Goal: Obtain resource: Download file/media

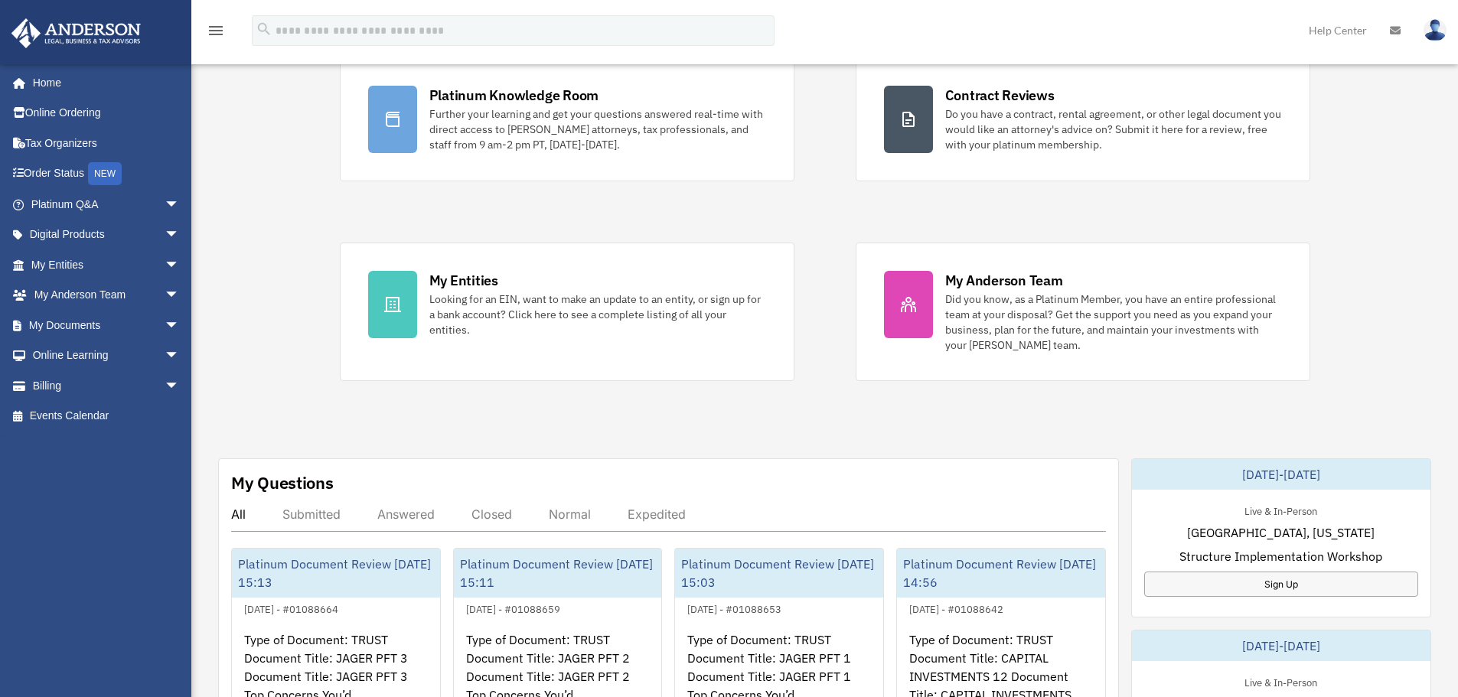
scroll to position [383, 0]
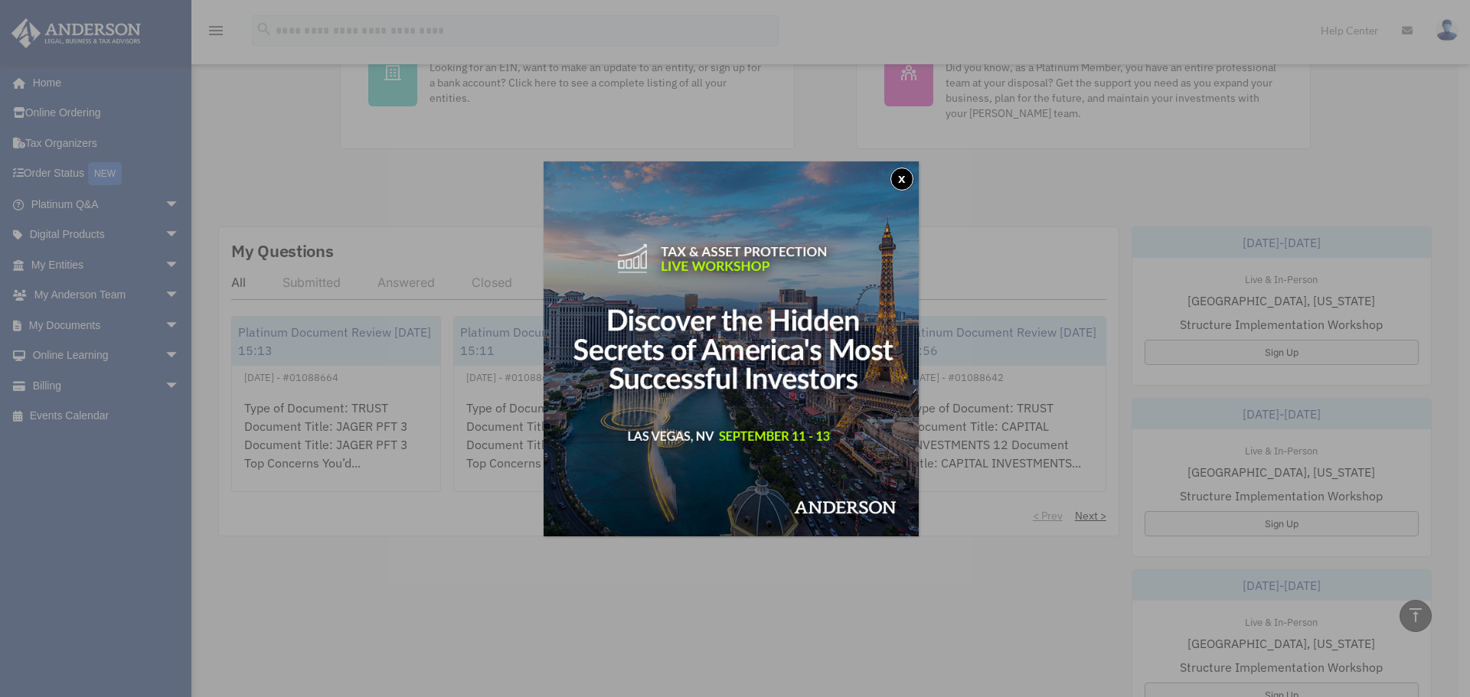
click at [909, 184] on button "x" at bounding box center [901, 179] width 23 height 23
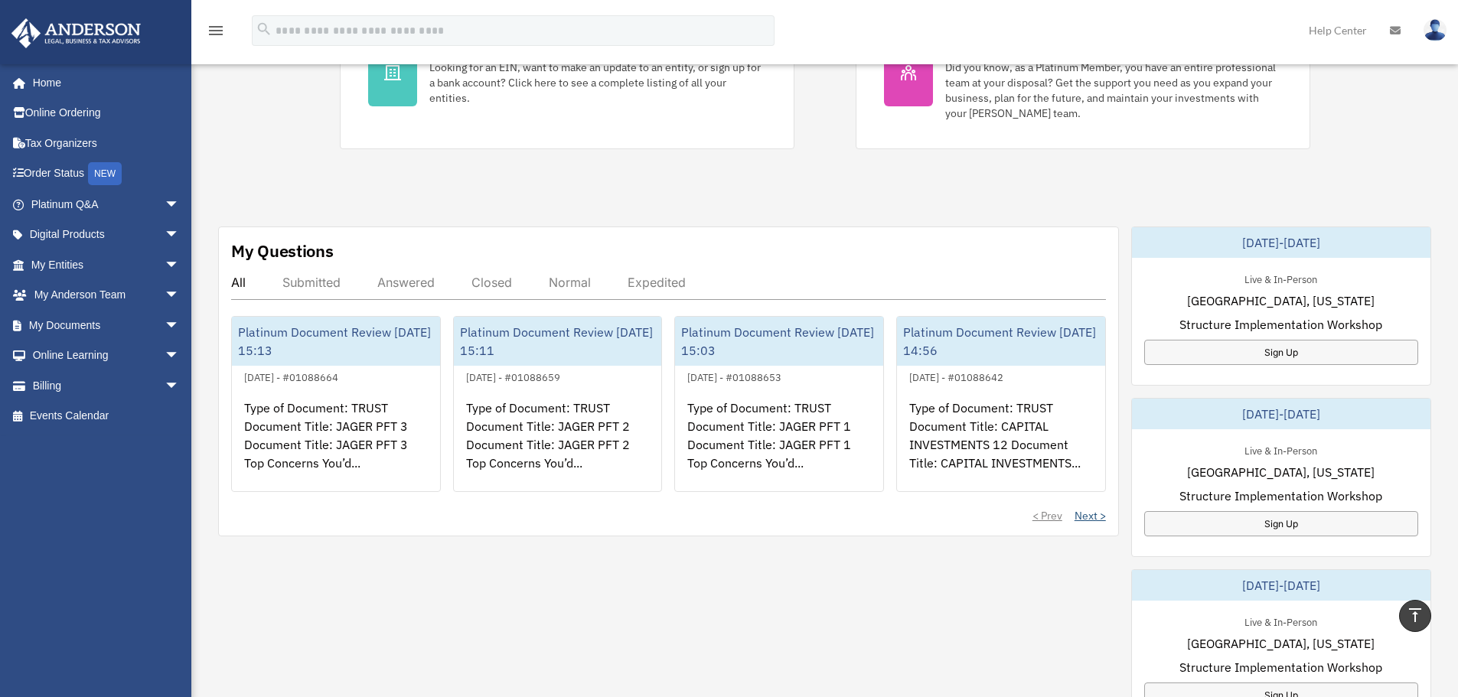
click at [1082, 518] on link "Next >" at bounding box center [1090, 515] width 31 height 15
click at [1050, 514] on link "< Prev" at bounding box center [1048, 515] width 30 height 15
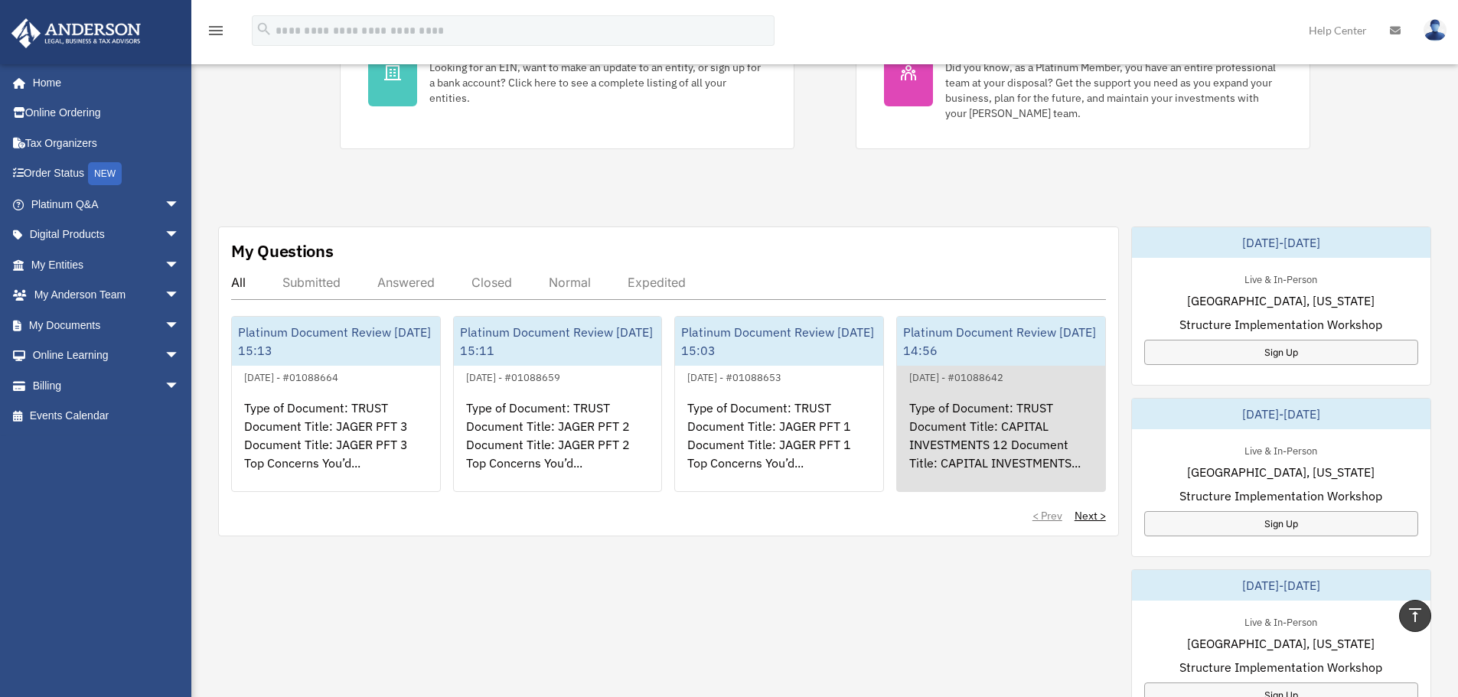
click at [1001, 446] on div "Type of Document: TRUST Document Title: CAPITAL INVESTMENTS 12 Document Title: …" at bounding box center [1001, 446] width 208 height 119
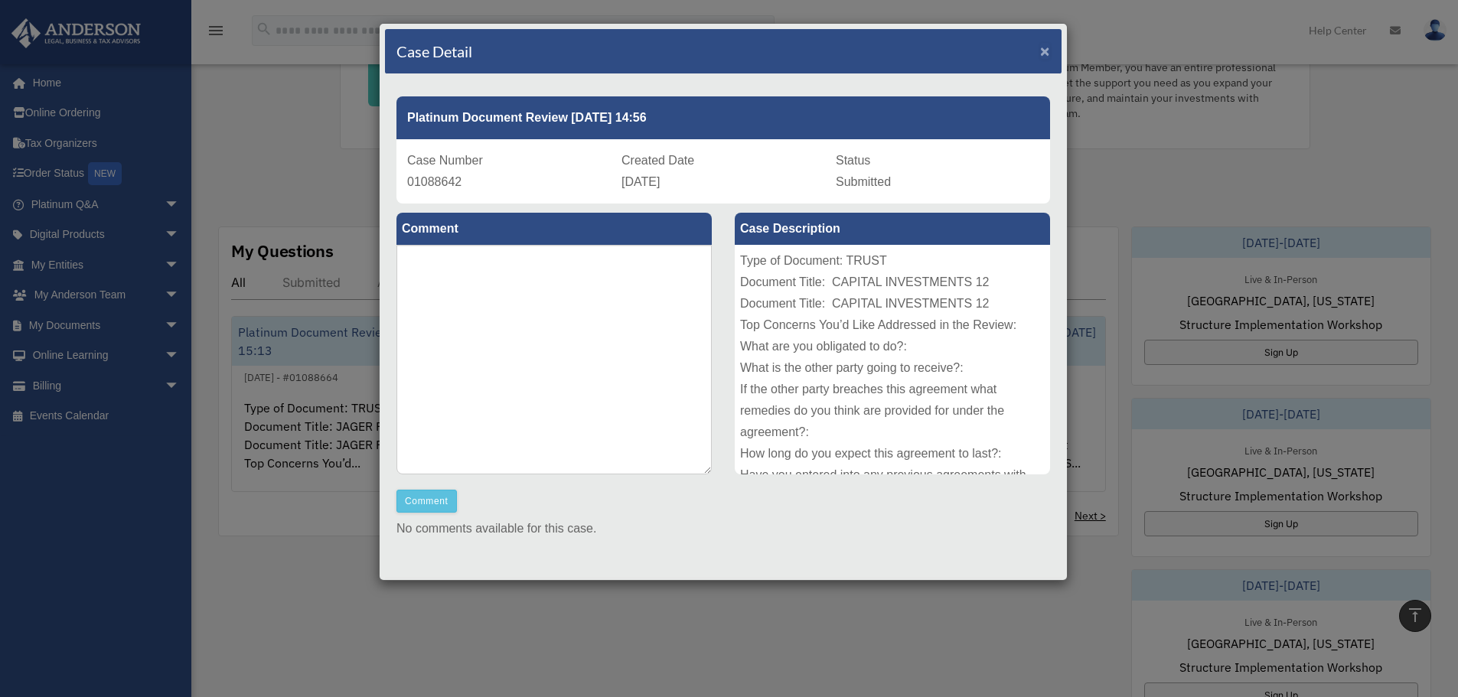
click at [1040, 52] on span "×" at bounding box center [1045, 51] width 10 height 18
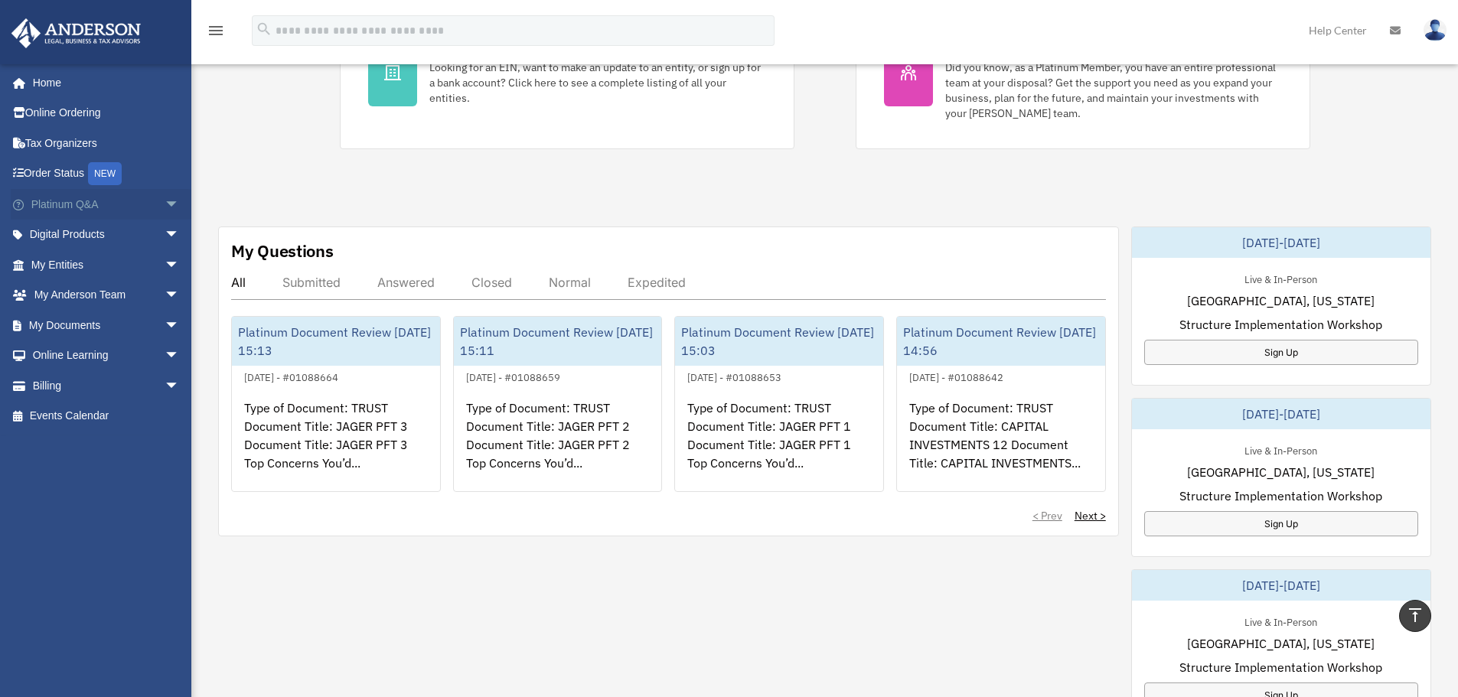
click at [84, 209] on link "Platinum Q&A arrow_drop_down" at bounding box center [107, 204] width 192 height 31
click at [87, 195] on link "Platinum Q&A arrow_drop_down" at bounding box center [107, 204] width 192 height 31
click at [87, 205] on link "Platinum Q&A arrow_drop_down" at bounding box center [107, 204] width 192 height 31
click at [165, 204] on span "arrow_drop_down" at bounding box center [180, 204] width 31 height 31
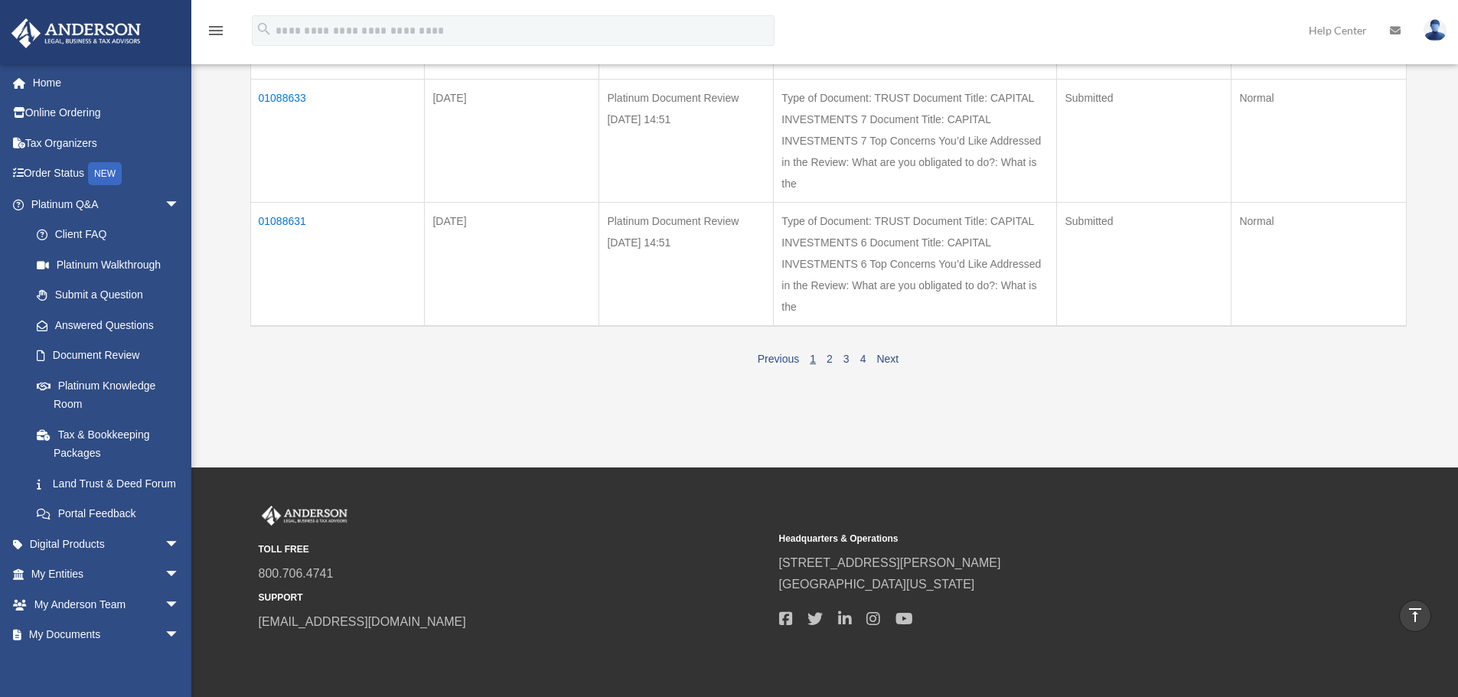
scroll to position [1221, 0]
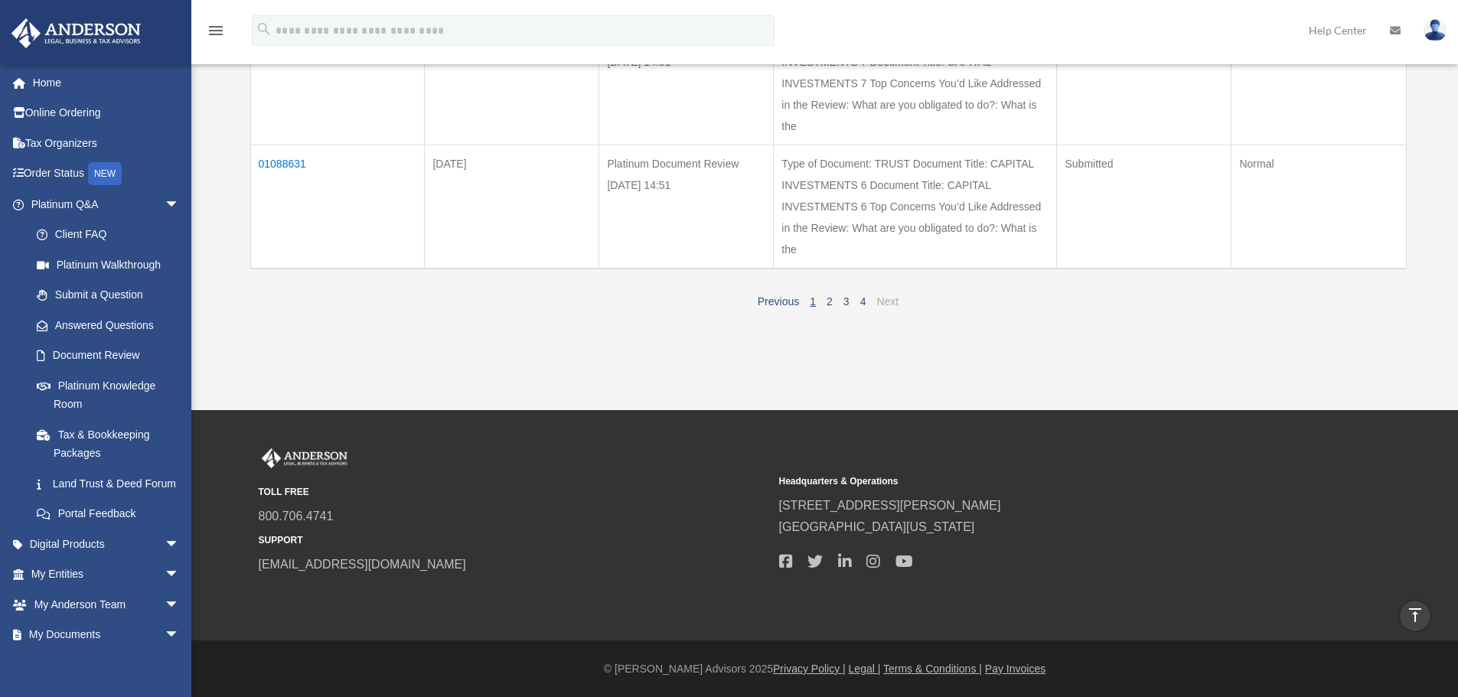
click at [892, 303] on link "Next" at bounding box center [888, 301] width 22 height 12
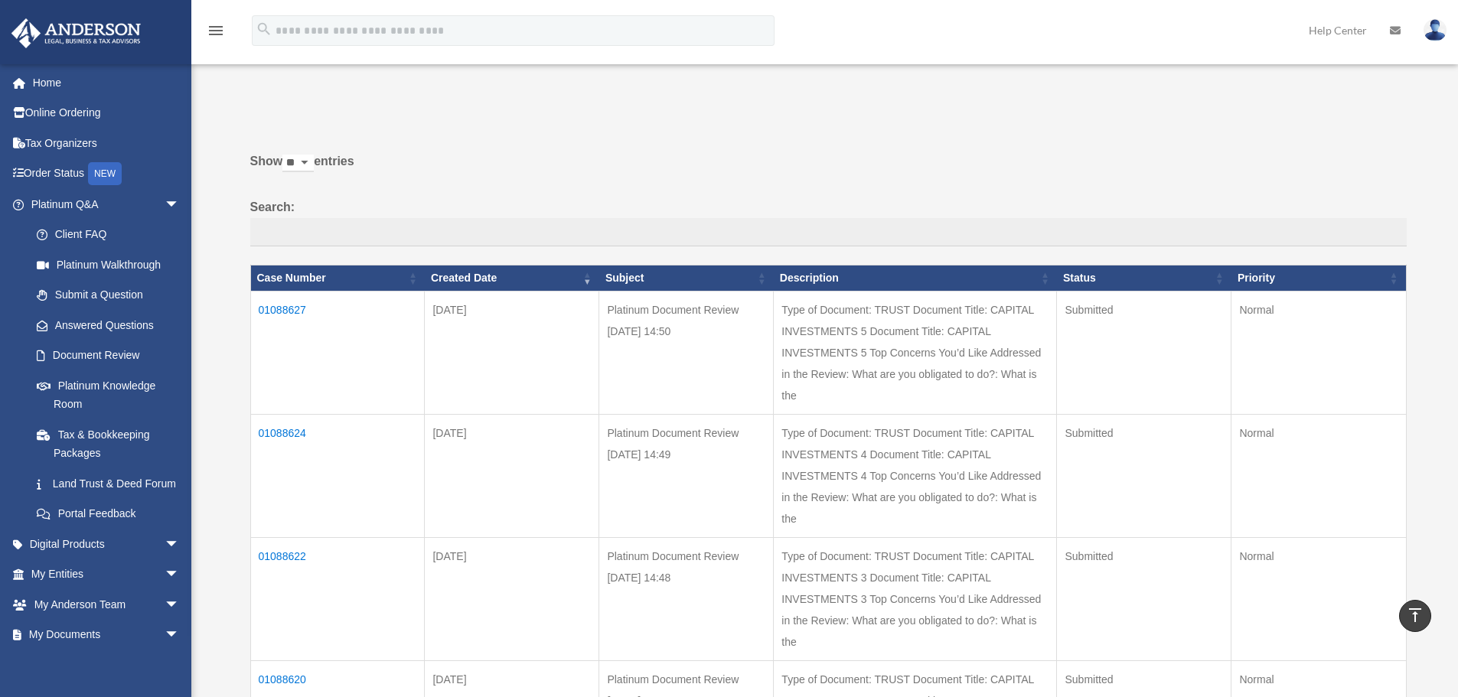
scroll to position [30, 0]
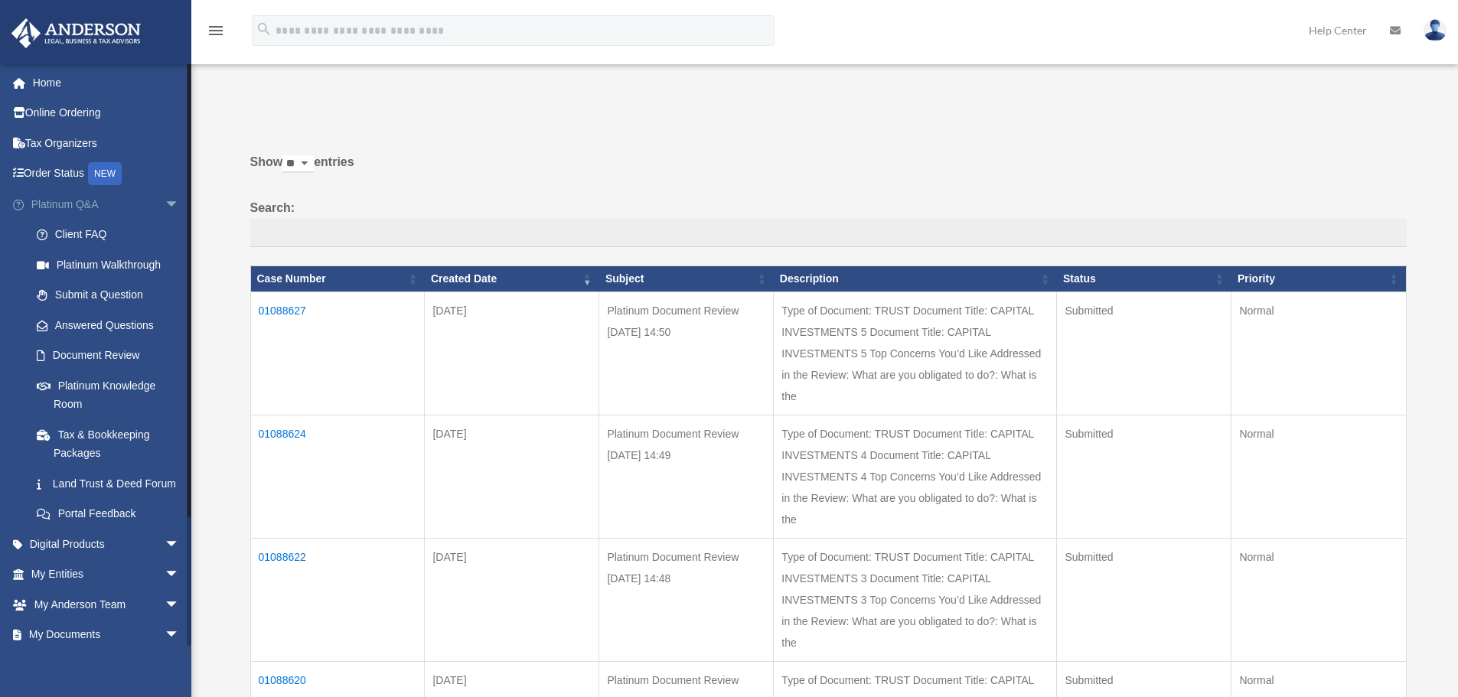
click at [165, 204] on span "arrow_drop_down" at bounding box center [180, 204] width 31 height 31
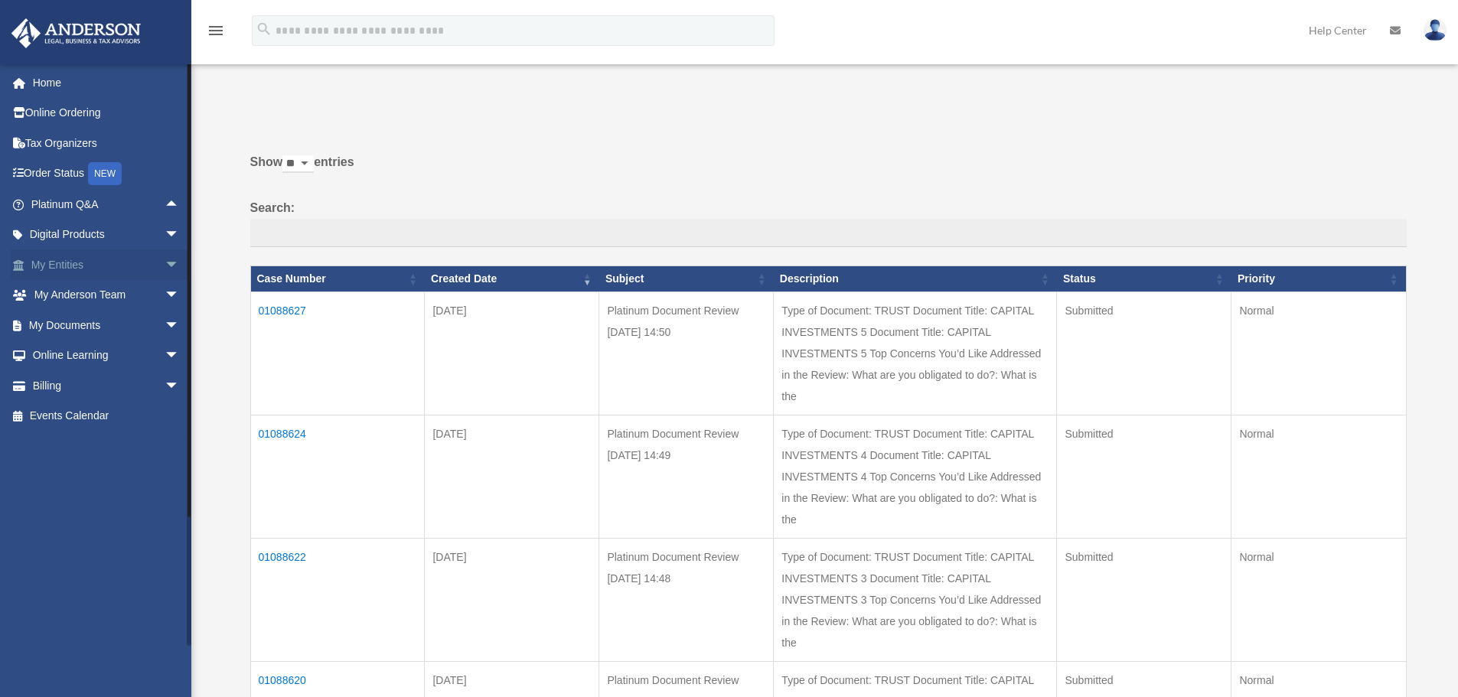
click at [165, 263] on span "arrow_drop_down" at bounding box center [180, 265] width 31 height 31
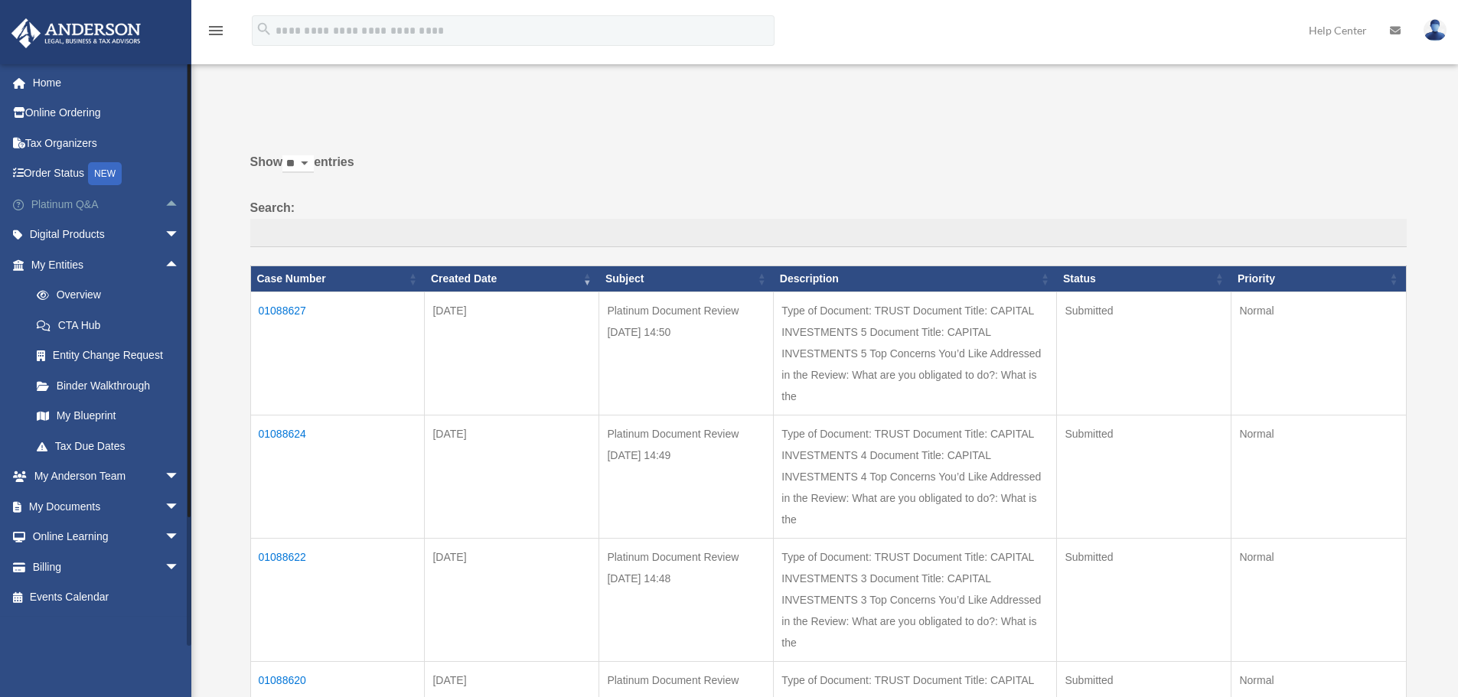
click at [165, 205] on span "arrow_drop_up" at bounding box center [180, 204] width 31 height 31
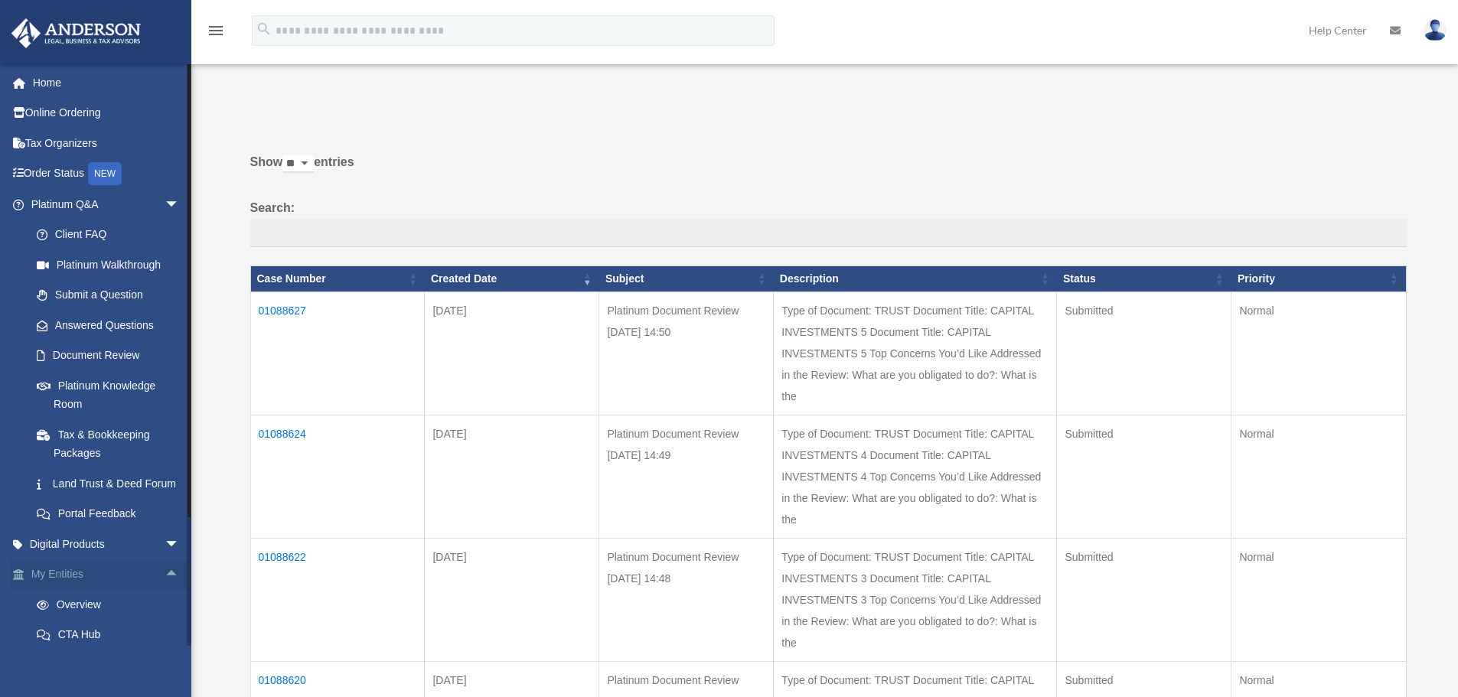
click at [165, 591] on span "arrow_drop_up" at bounding box center [180, 575] width 31 height 31
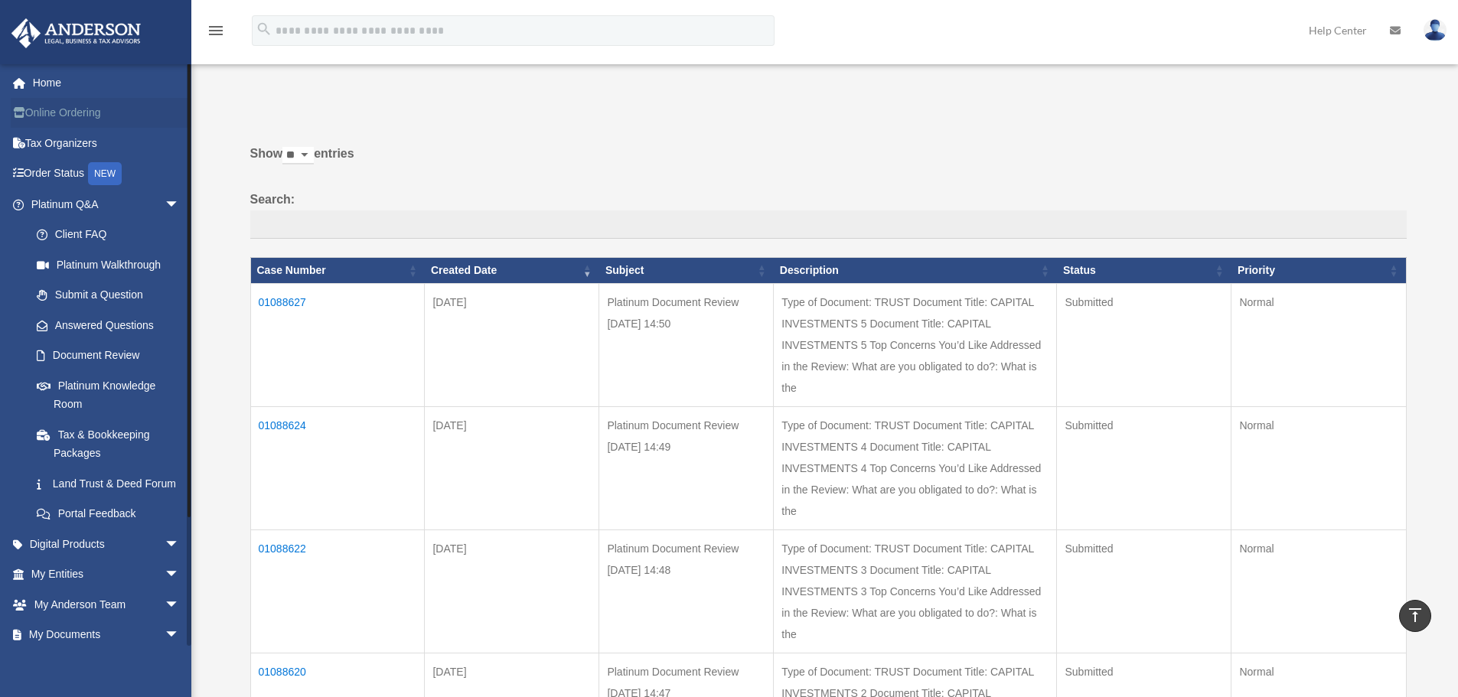
scroll to position [0, 0]
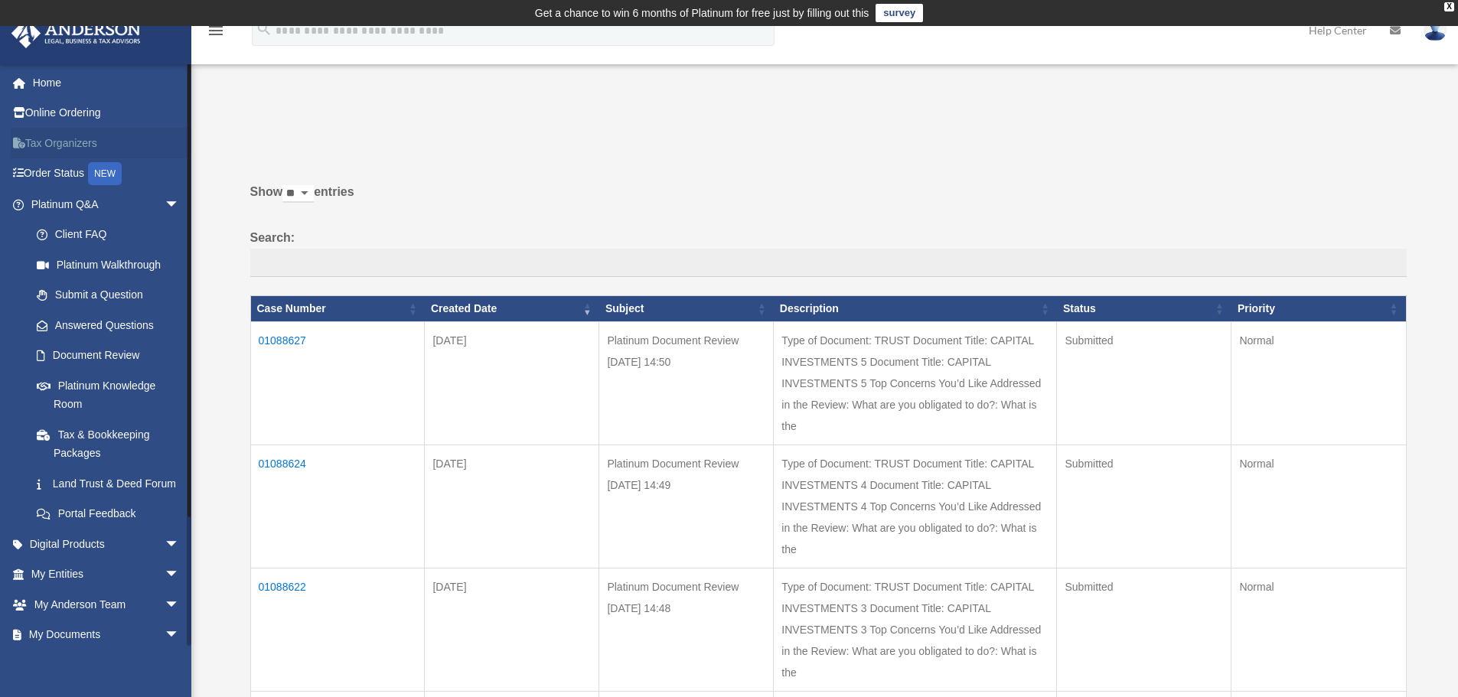
click at [55, 139] on link "Tax Organizers" at bounding box center [107, 143] width 192 height 31
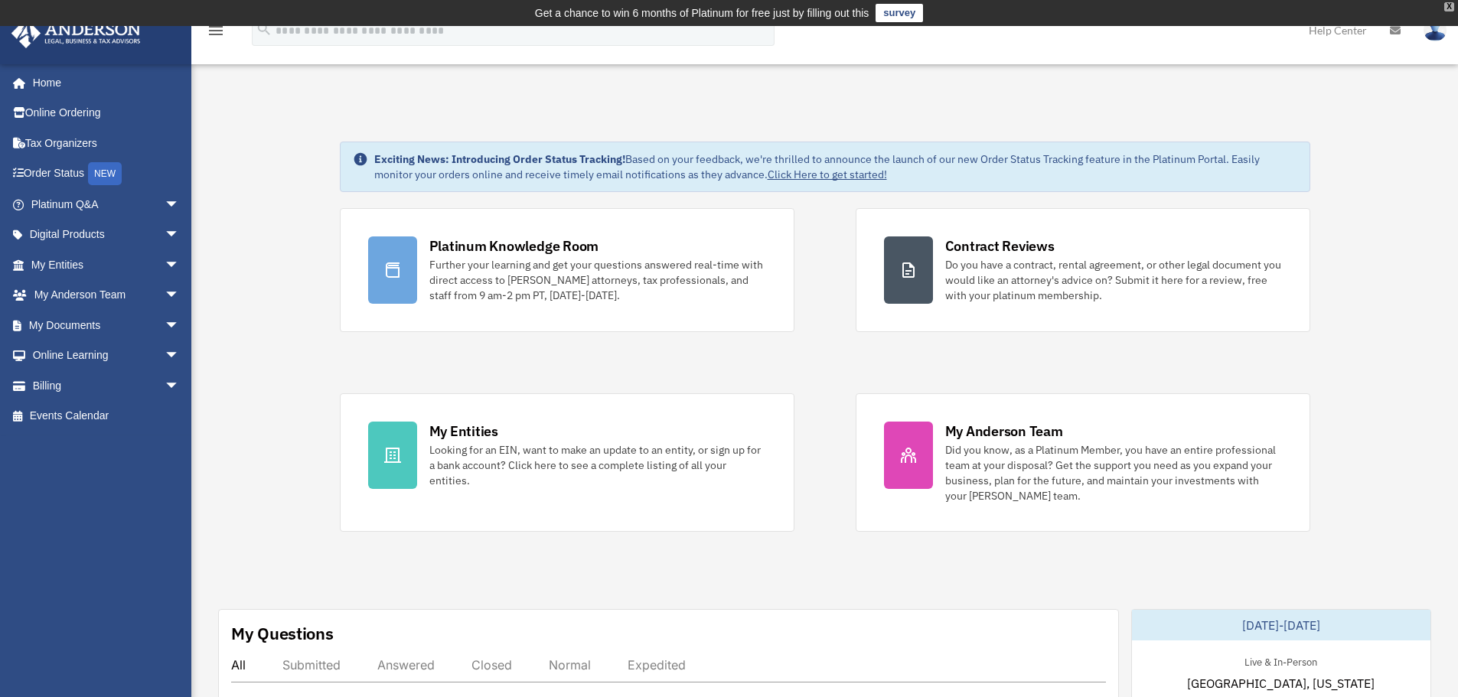
click at [1448, 5] on div "X" at bounding box center [1450, 6] width 10 height 9
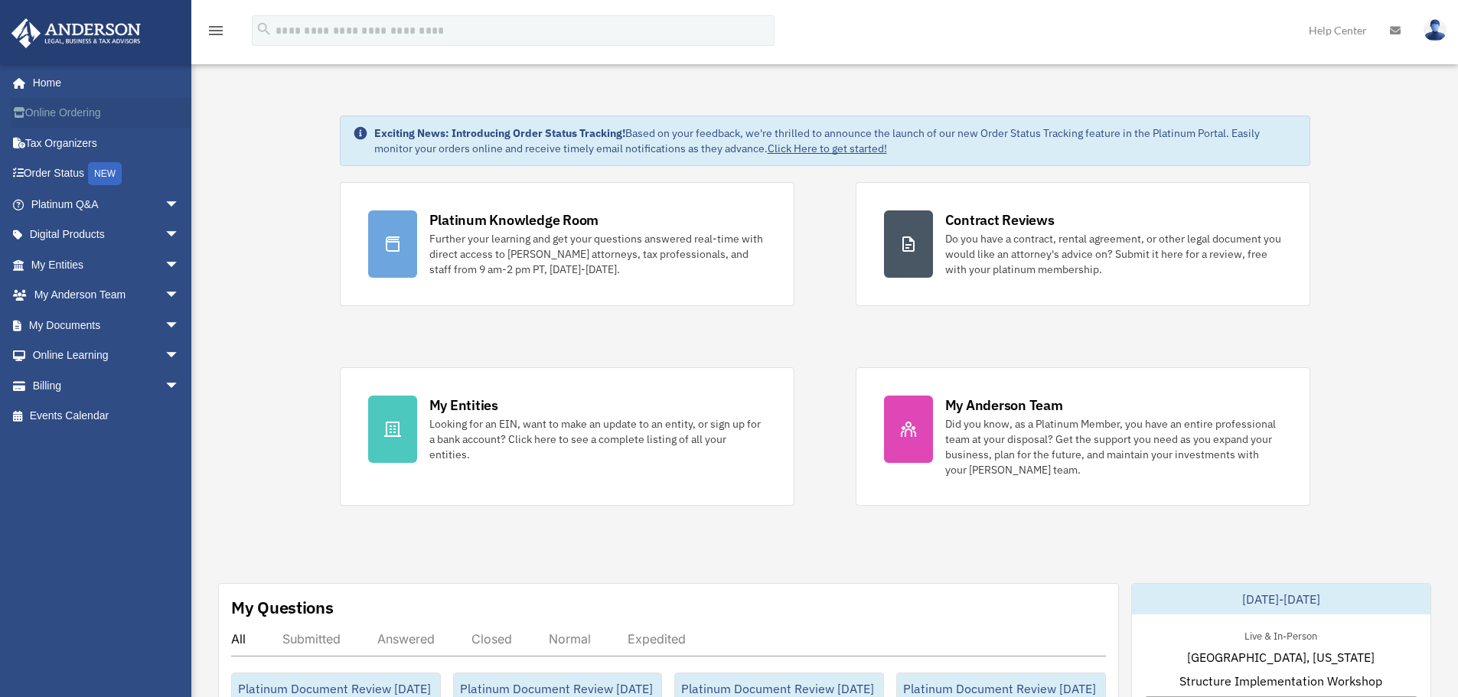
click at [49, 111] on link "Online Ordering" at bounding box center [107, 113] width 192 height 31
click at [165, 206] on span "arrow_drop_down" at bounding box center [180, 204] width 31 height 31
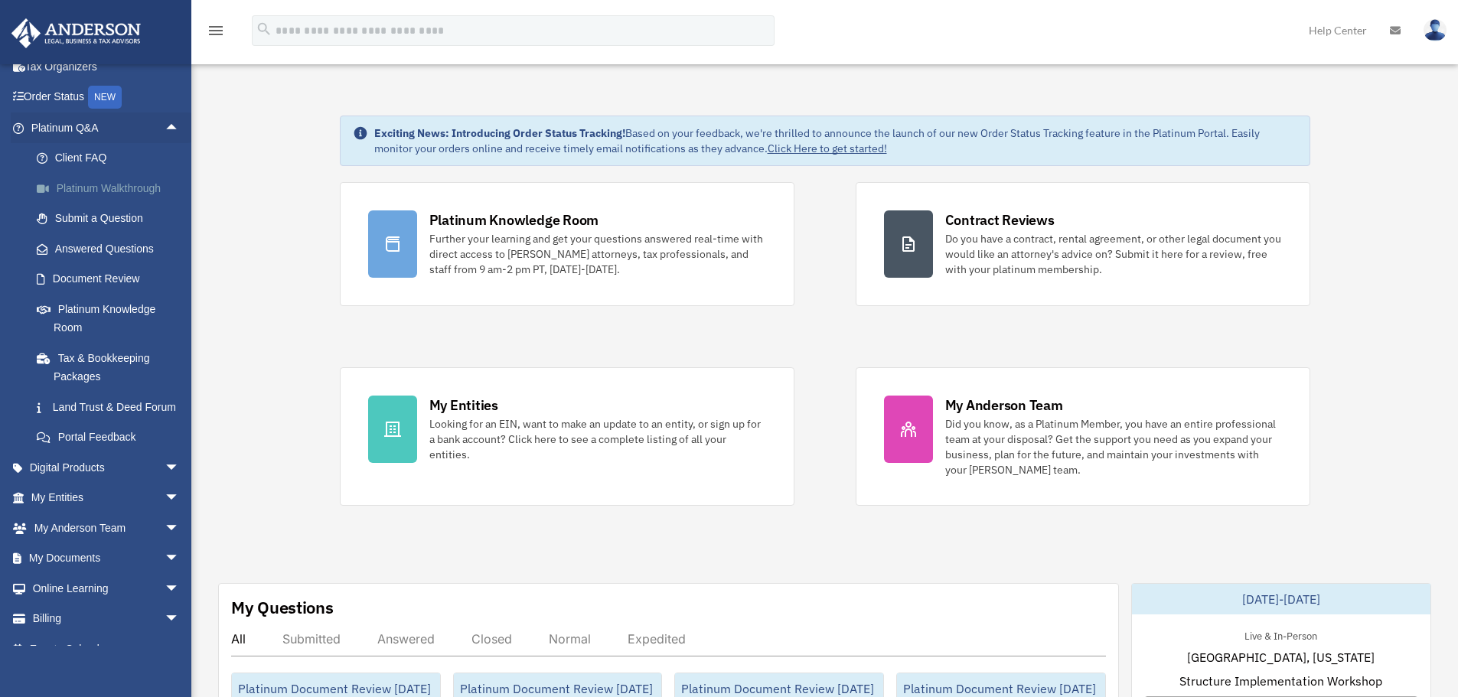
scroll to position [116, 0]
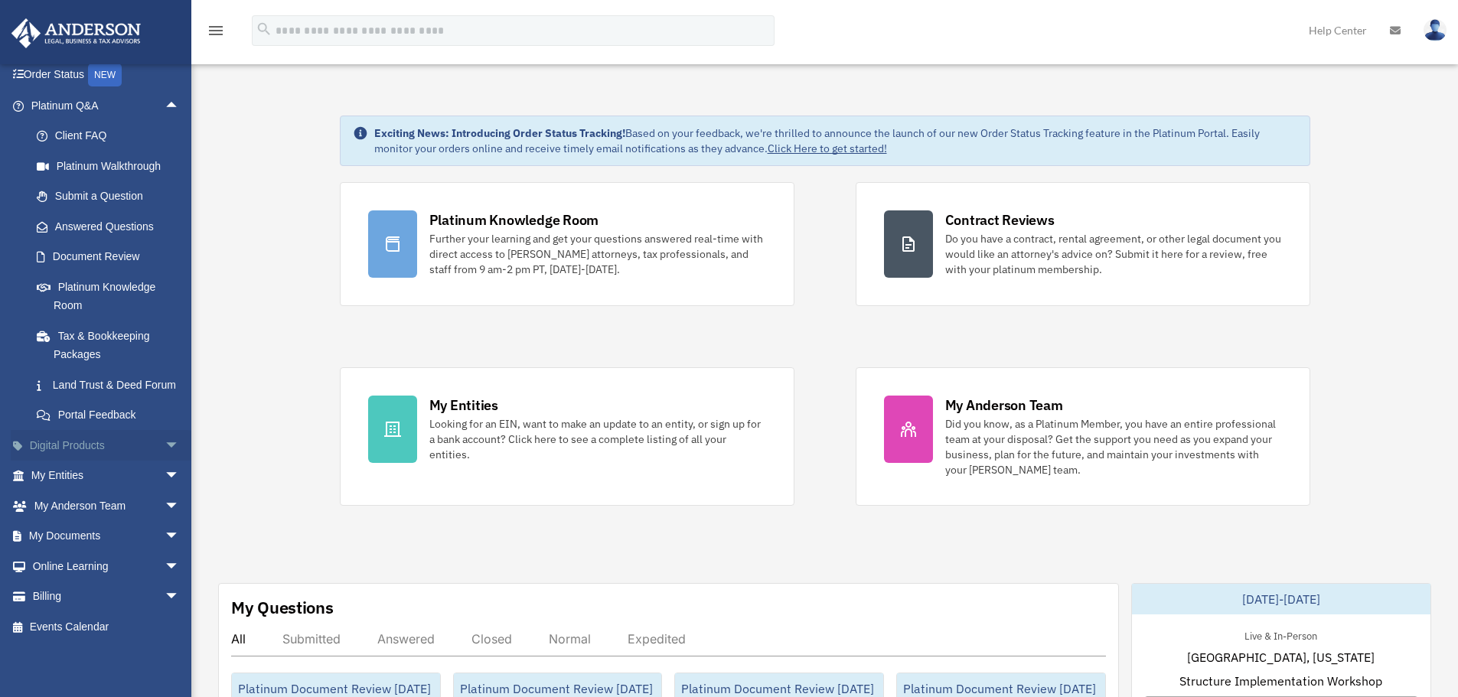
click at [165, 444] on span "arrow_drop_down" at bounding box center [180, 445] width 31 height 31
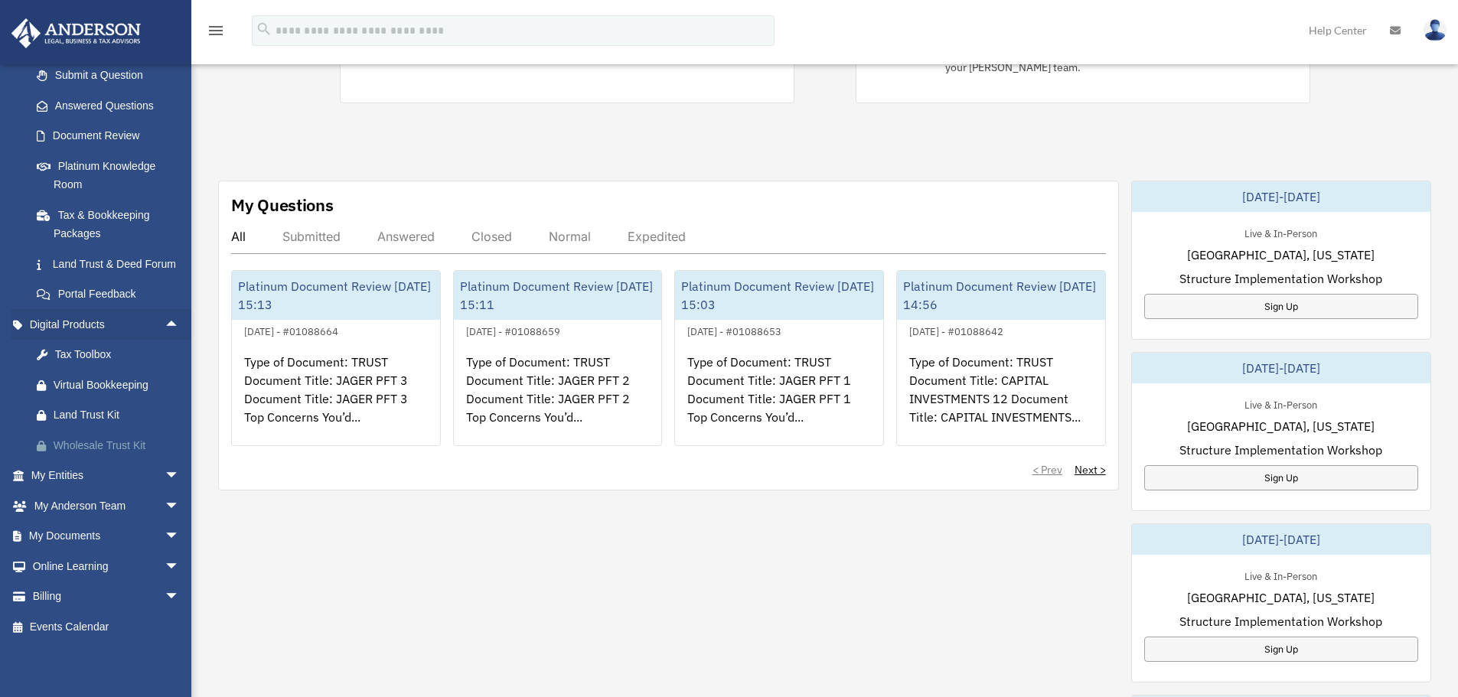
scroll to position [459, 0]
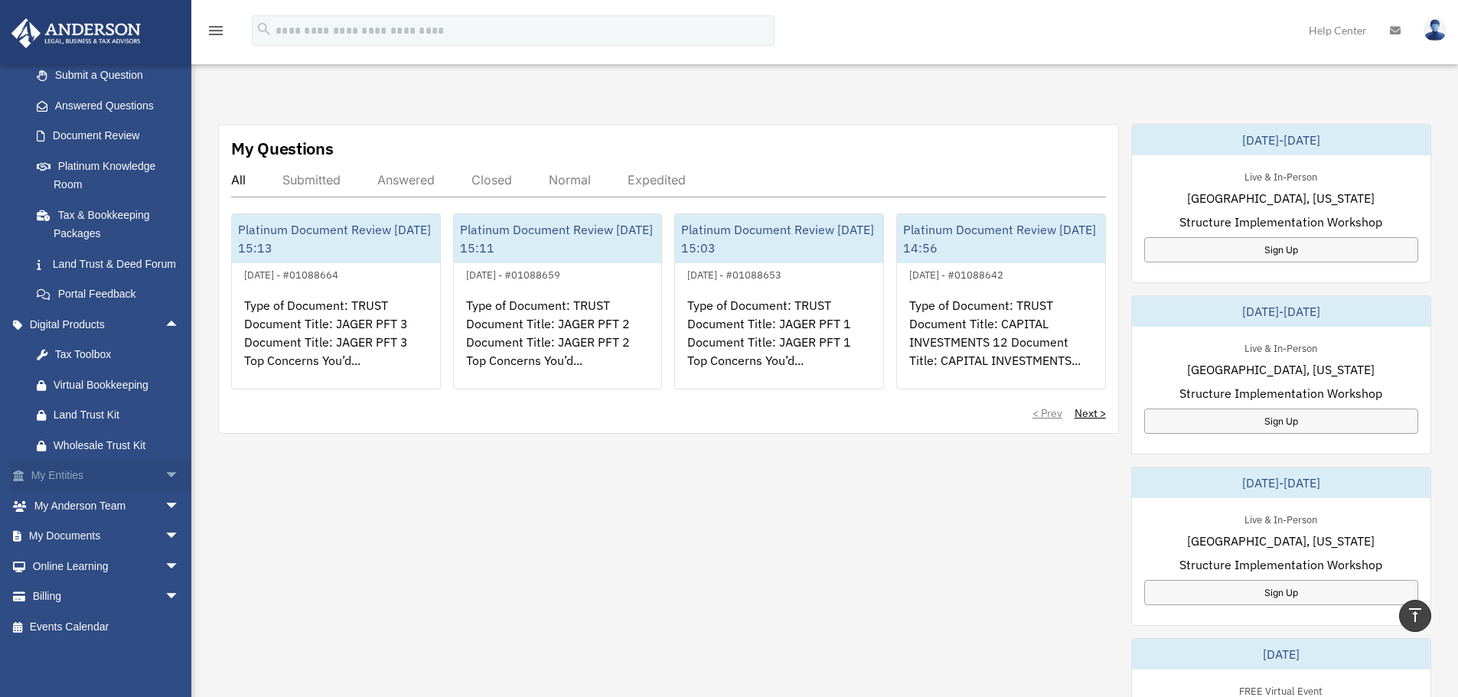
click at [165, 475] on span "arrow_drop_down" at bounding box center [180, 476] width 31 height 31
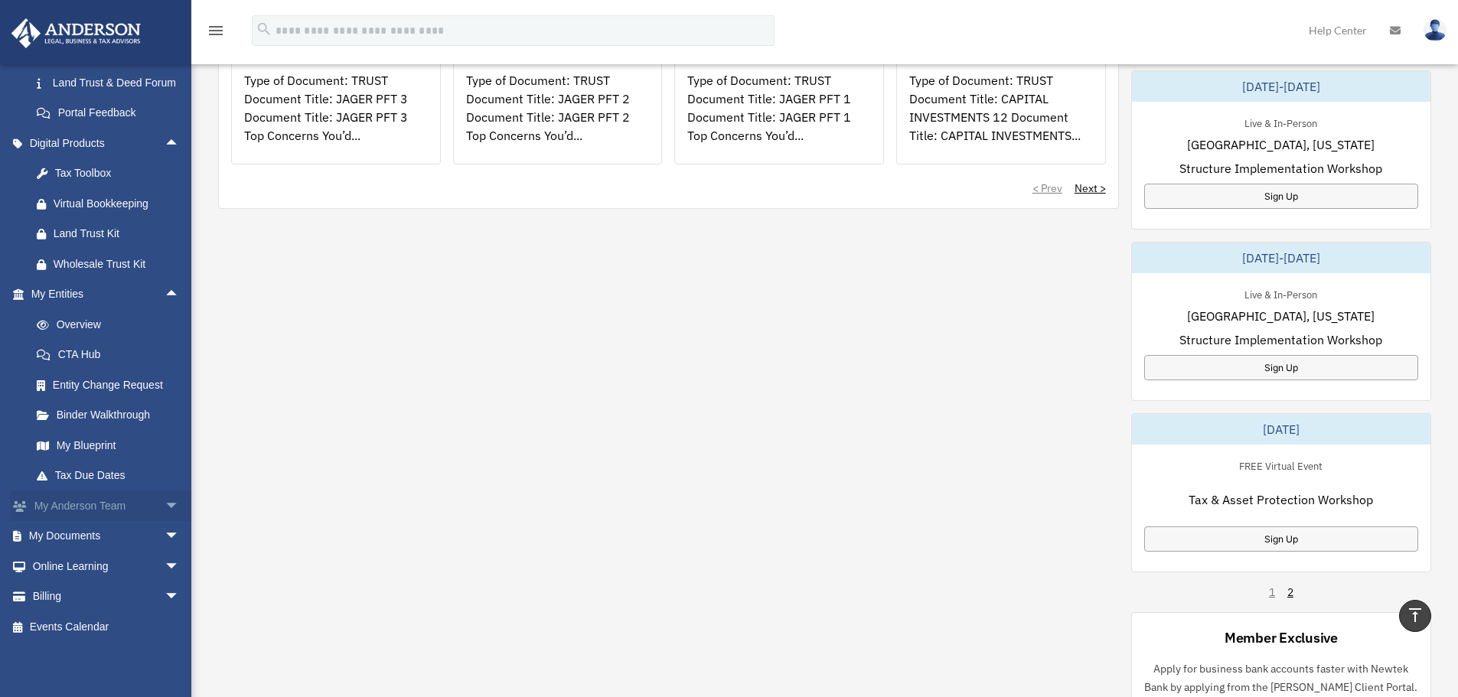
scroll to position [689, 0]
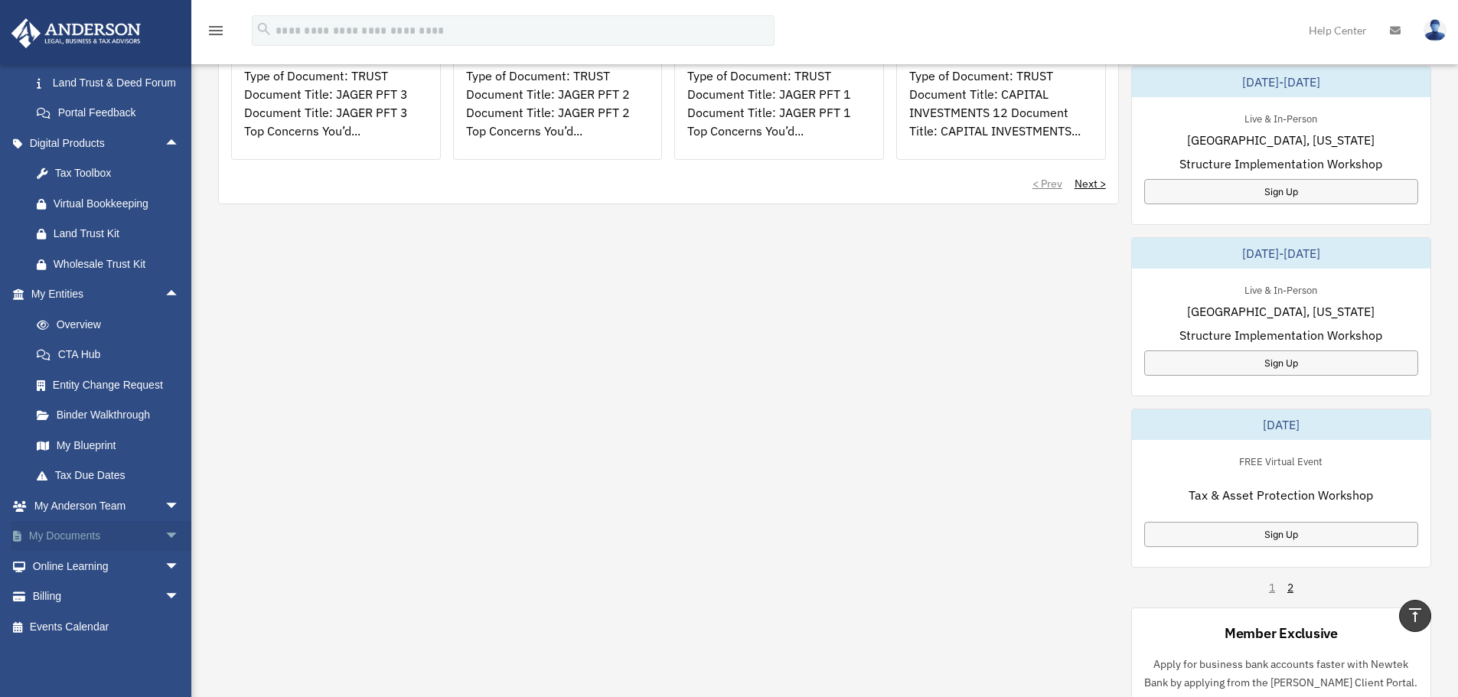
click at [165, 534] on span "arrow_drop_down" at bounding box center [180, 536] width 31 height 31
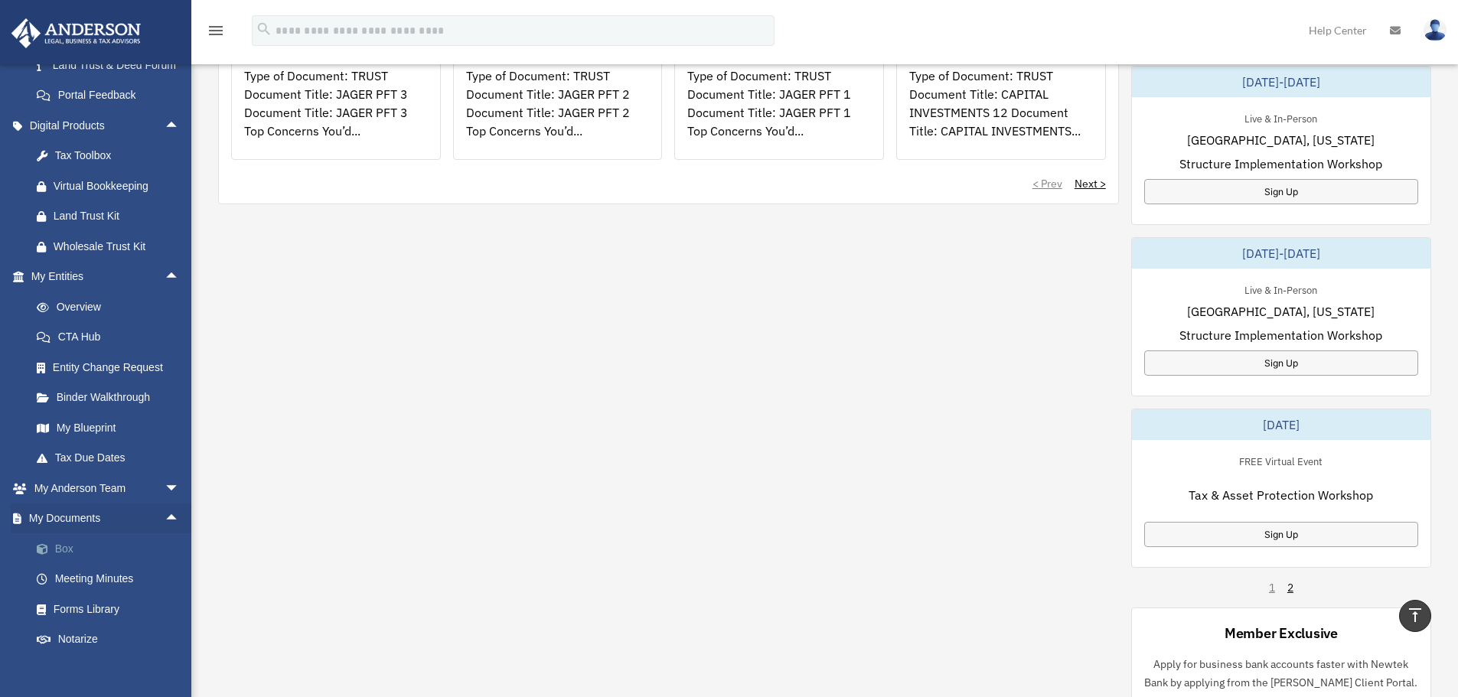
click at [65, 564] on link "Box" at bounding box center [111, 549] width 181 height 31
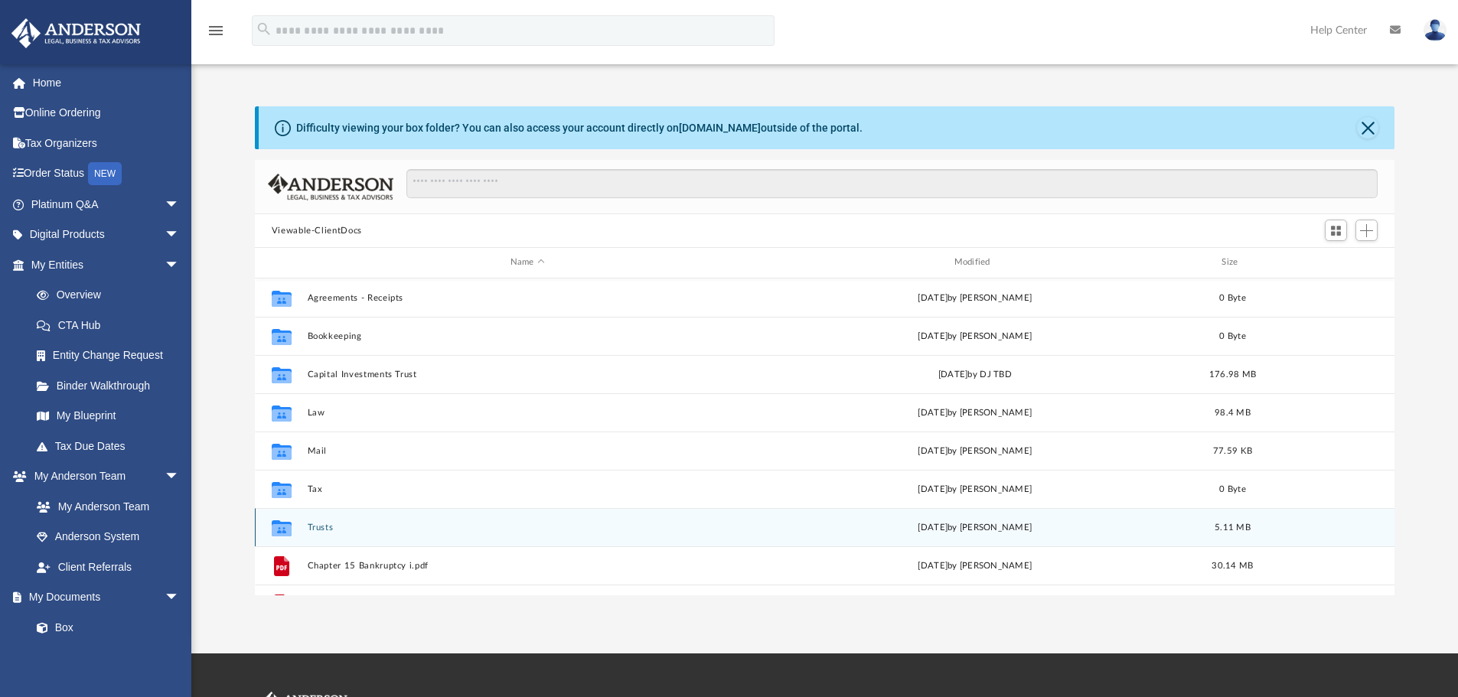
click at [323, 526] on button "Trusts" at bounding box center [527, 528] width 441 height 10
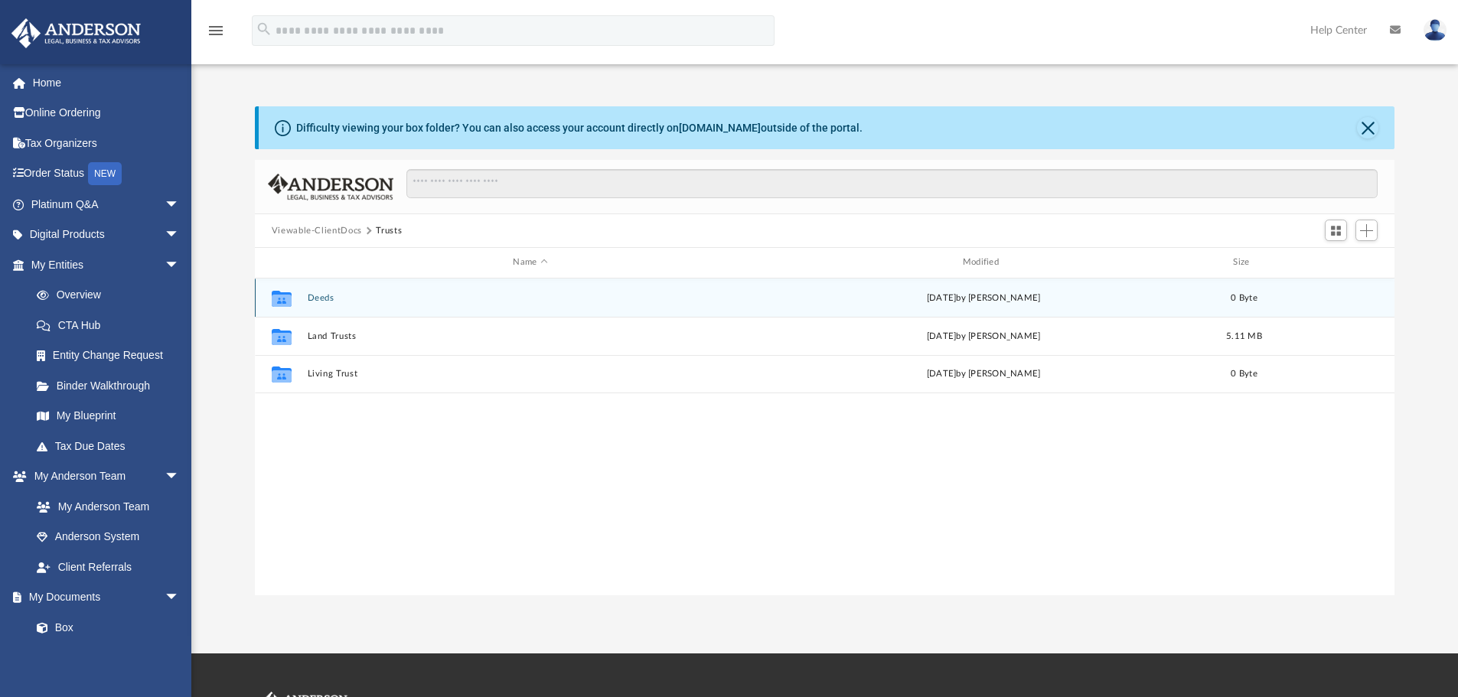
click at [324, 289] on div "Collaborated Folder Deeds Tue May 9 2023 by Nikole Lovejoy 0 Byte" at bounding box center [825, 298] width 1141 height 38
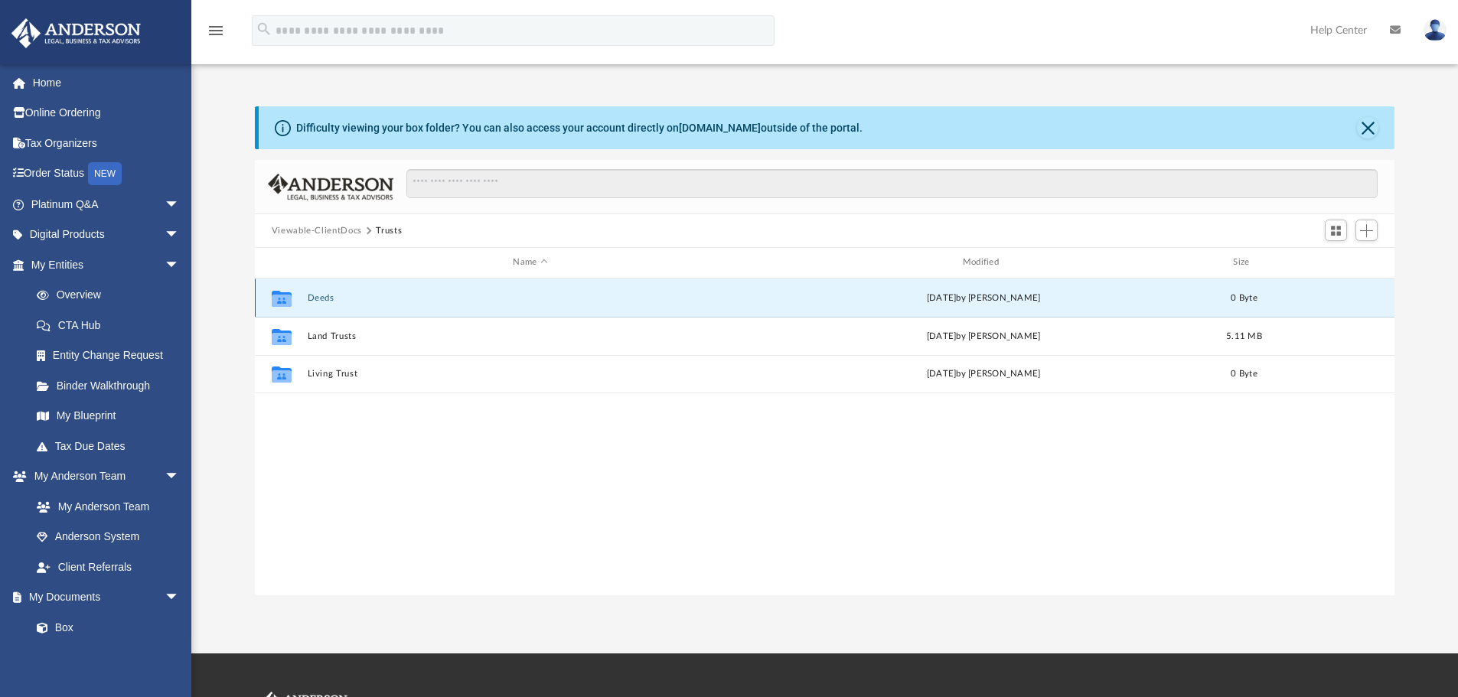
click at [324, 306] on div "Collaborated Folder Deeds Tue May 9 2023 by Nikole Lovejoy 0 Byte" at bounding box center [825, 298] width 1141 height 38
click at [325, 299] on button "Deeds" at bounding box center [530, 298] width 446 height 10
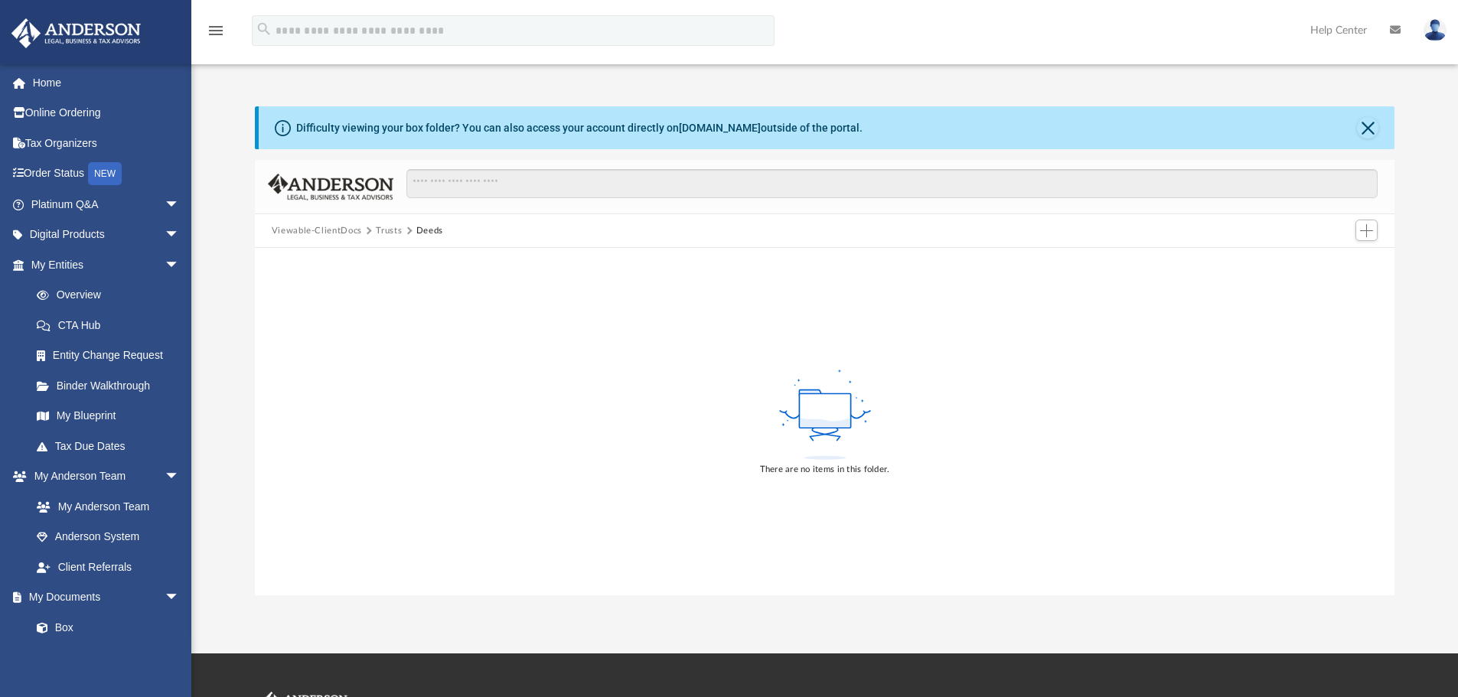
click at [394, 227] on button "Trusts" at bounding box center [389, 231] width 26 height 14
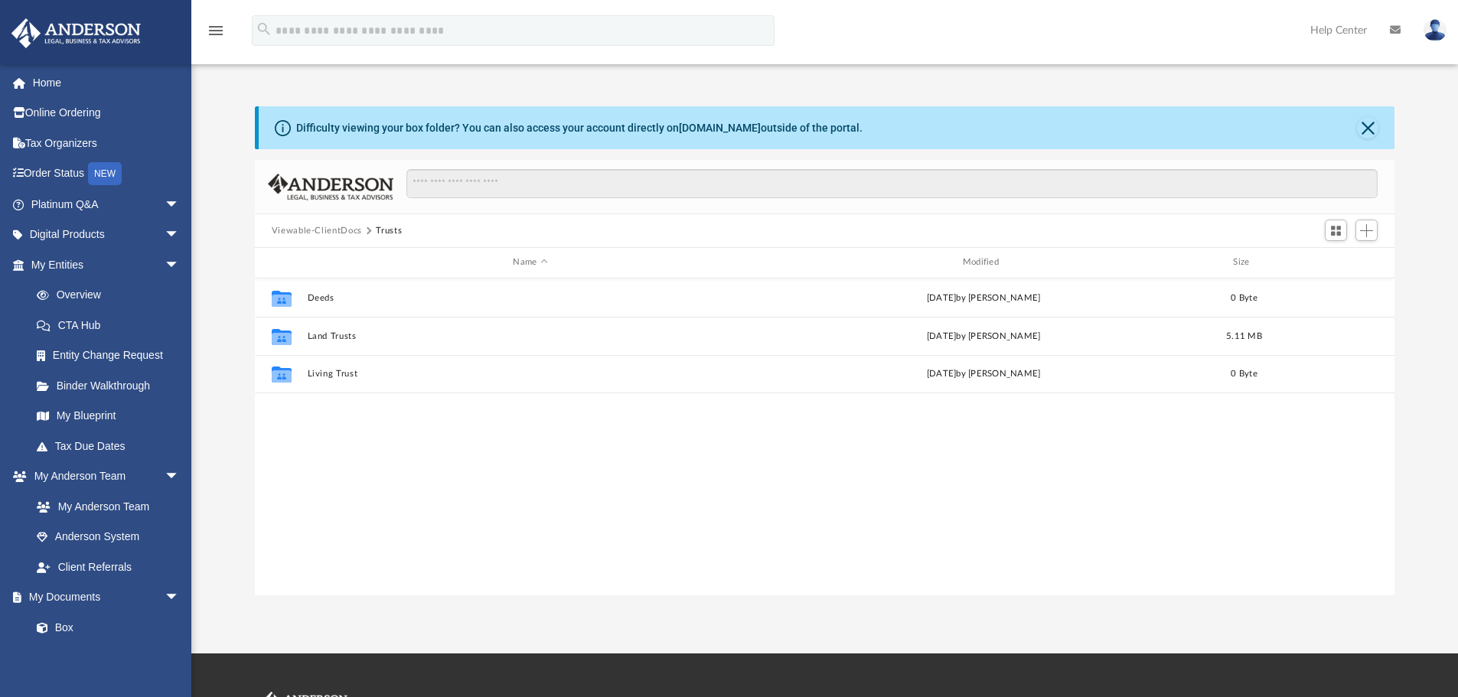
scroll to position [337, 1128]
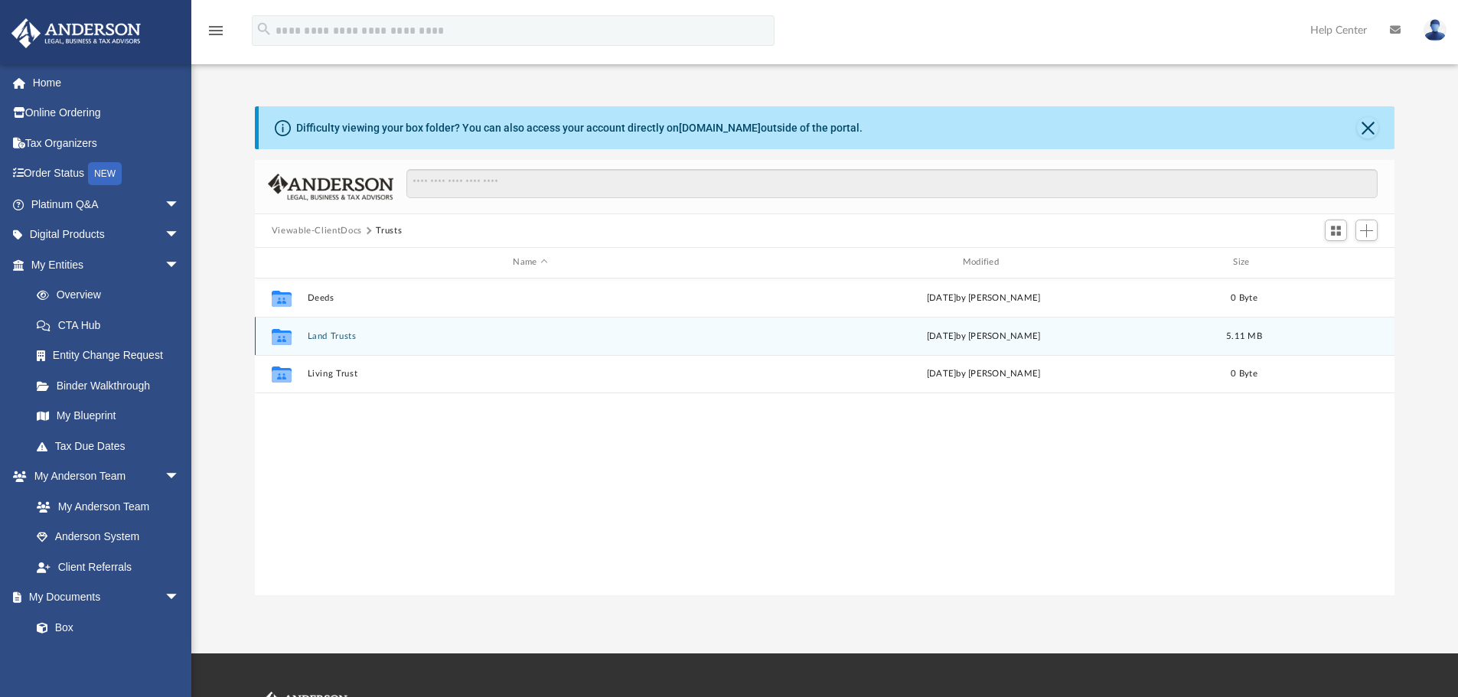
click at [341, 337] on button "Land Trusts" at bounding box center [530, 336] width 446 height 10
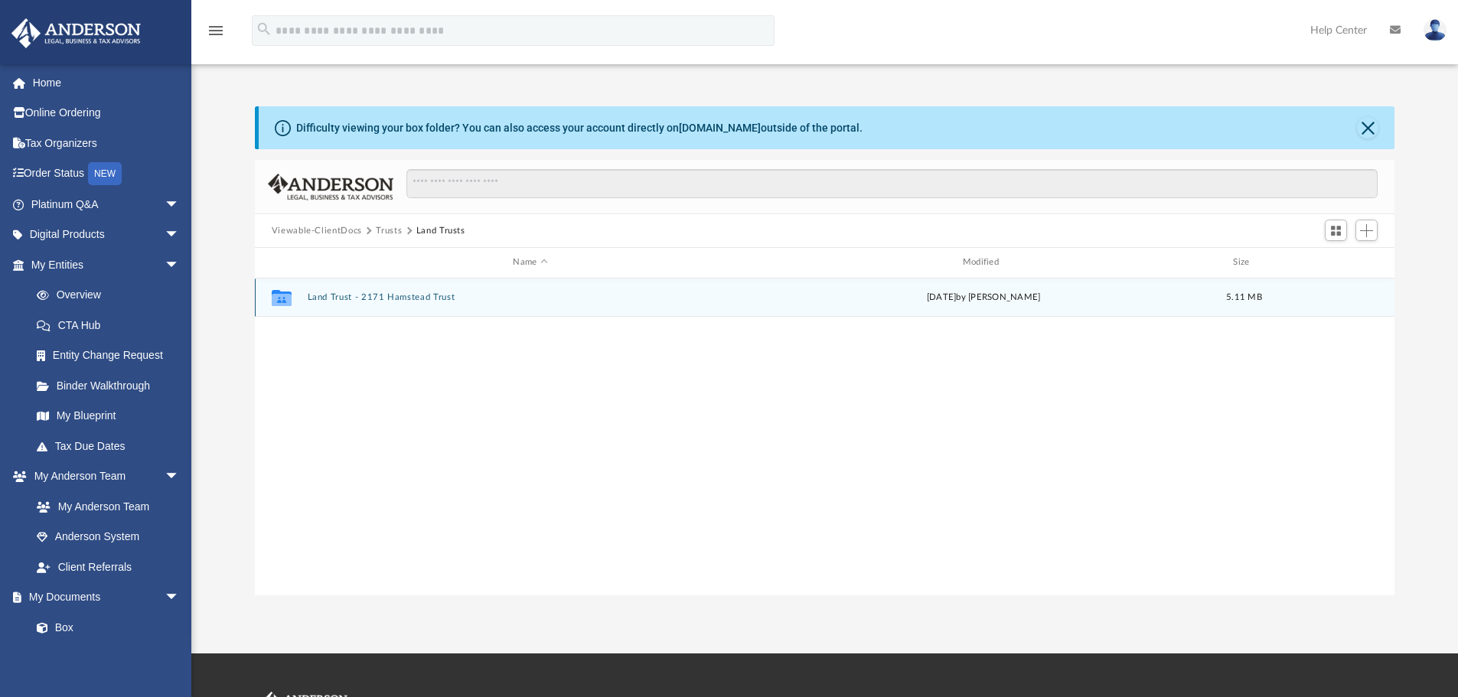
click at [387, 298] on button "Land Trust - 2171 Hamstead Trust" at bounding box center [530, 297] width 446 height 10
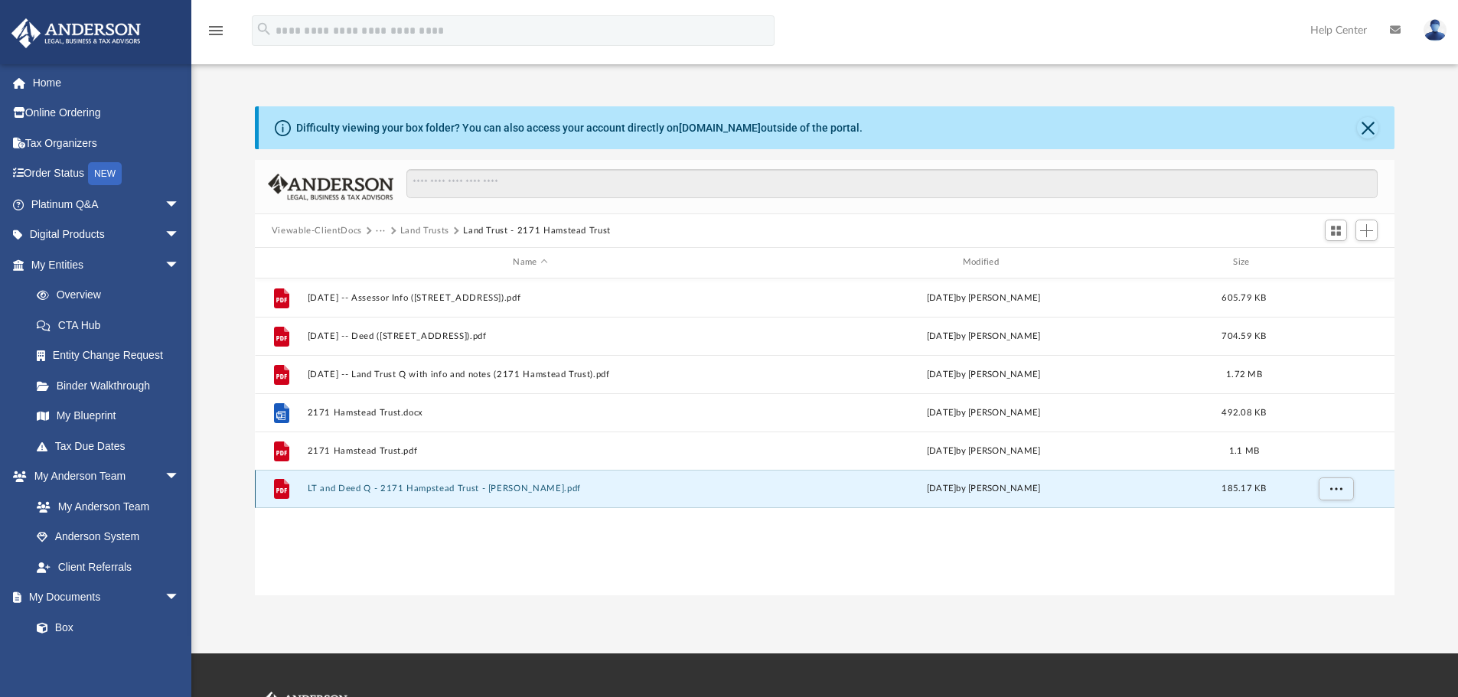
click at [371, 485] on button "LT and Deed Q - 2171 Hampstead Trust - Doris Jones.pdf" at bounding box center [530, 489] width 446 height 10
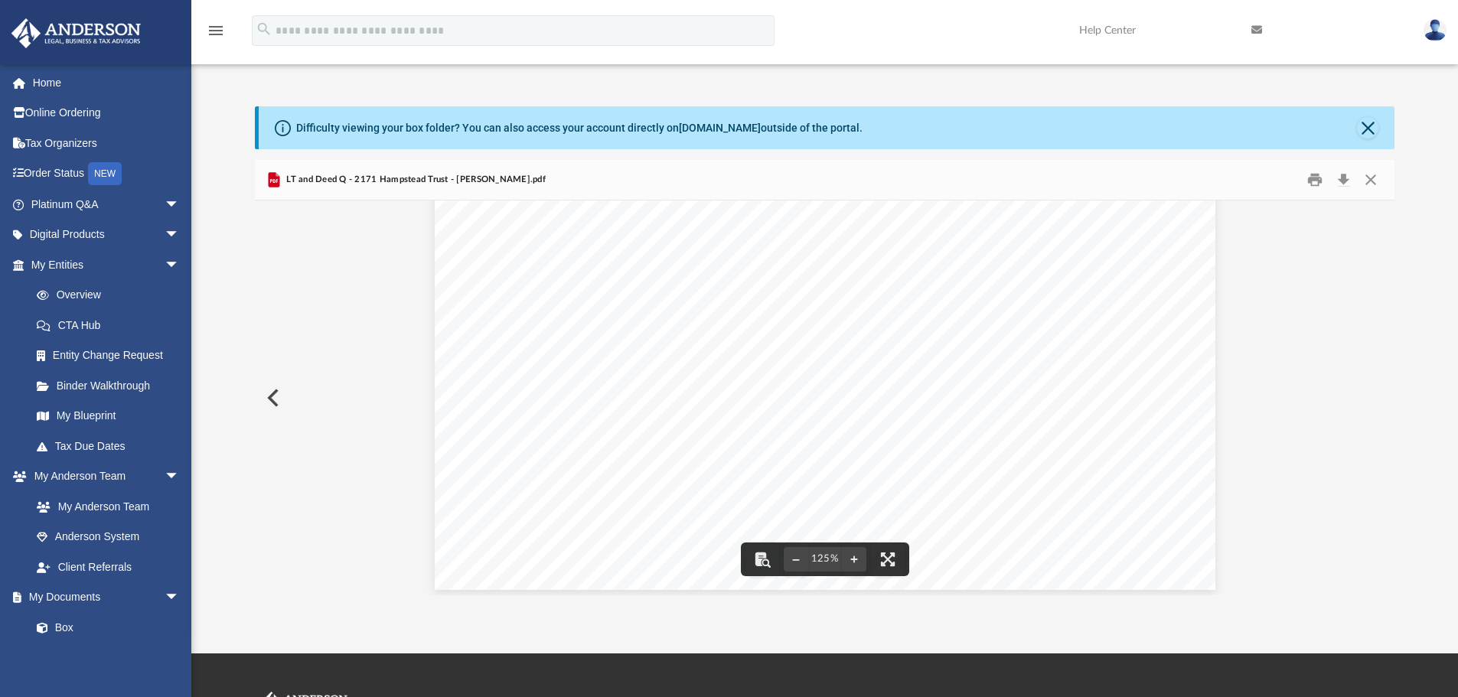
scroll to position [638, 0]
click at [1314, 180] on button "Print" at bounding box center [1315, 180] width 31 height 24
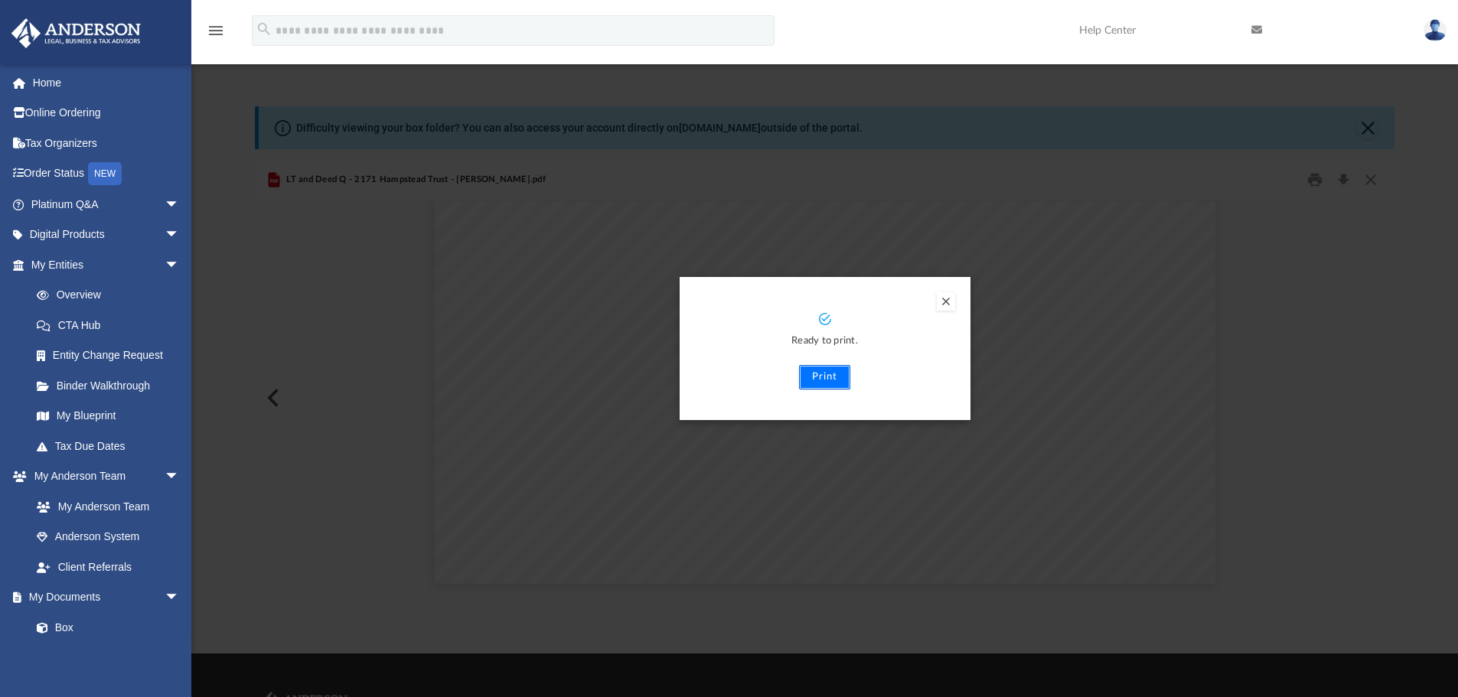
click at [828, 379] on button "Print" at bounding box center [824, 377] width 51 height 24
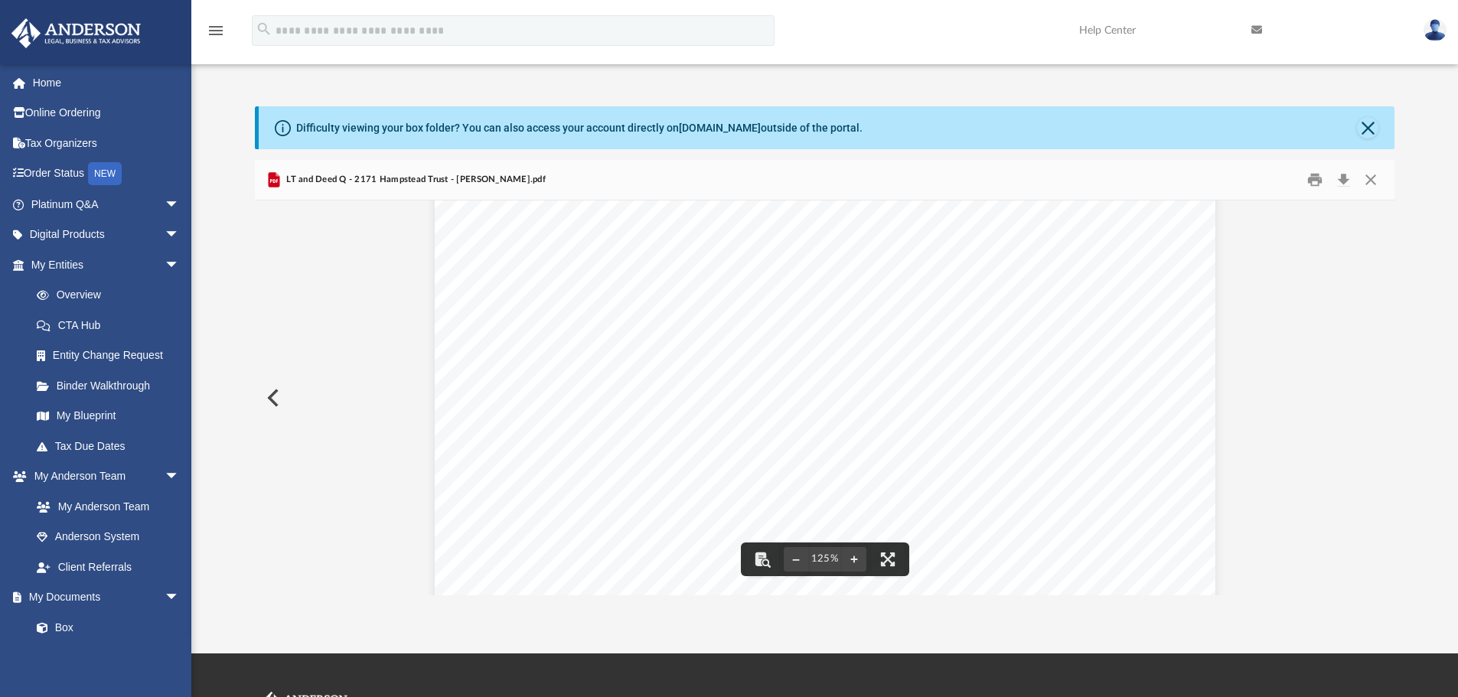
scroll to position [0, 0]
click at [1368, 126] on button "Close" at bounding box center [1367, 127] width 21 height 21
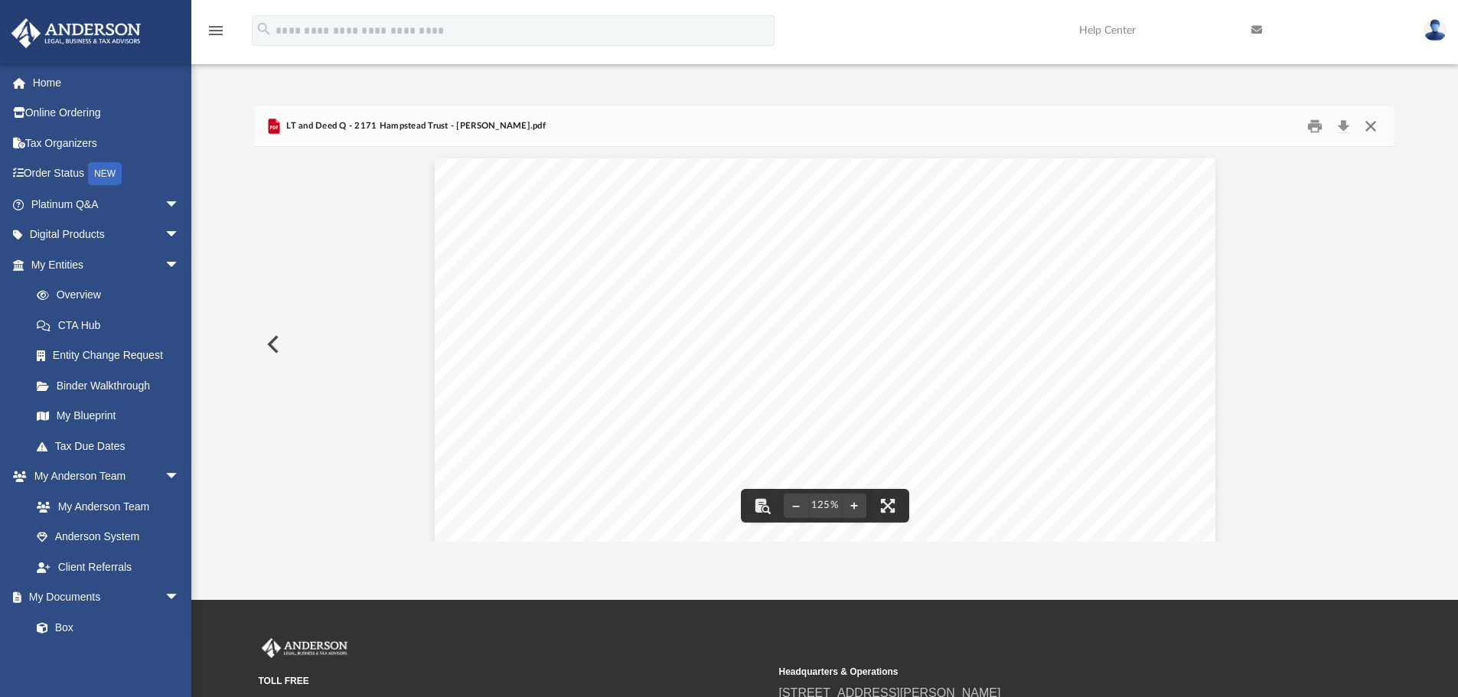
click at [1370, 126] on button "Close" at bounding box center [1371, 127] width 28 height 24
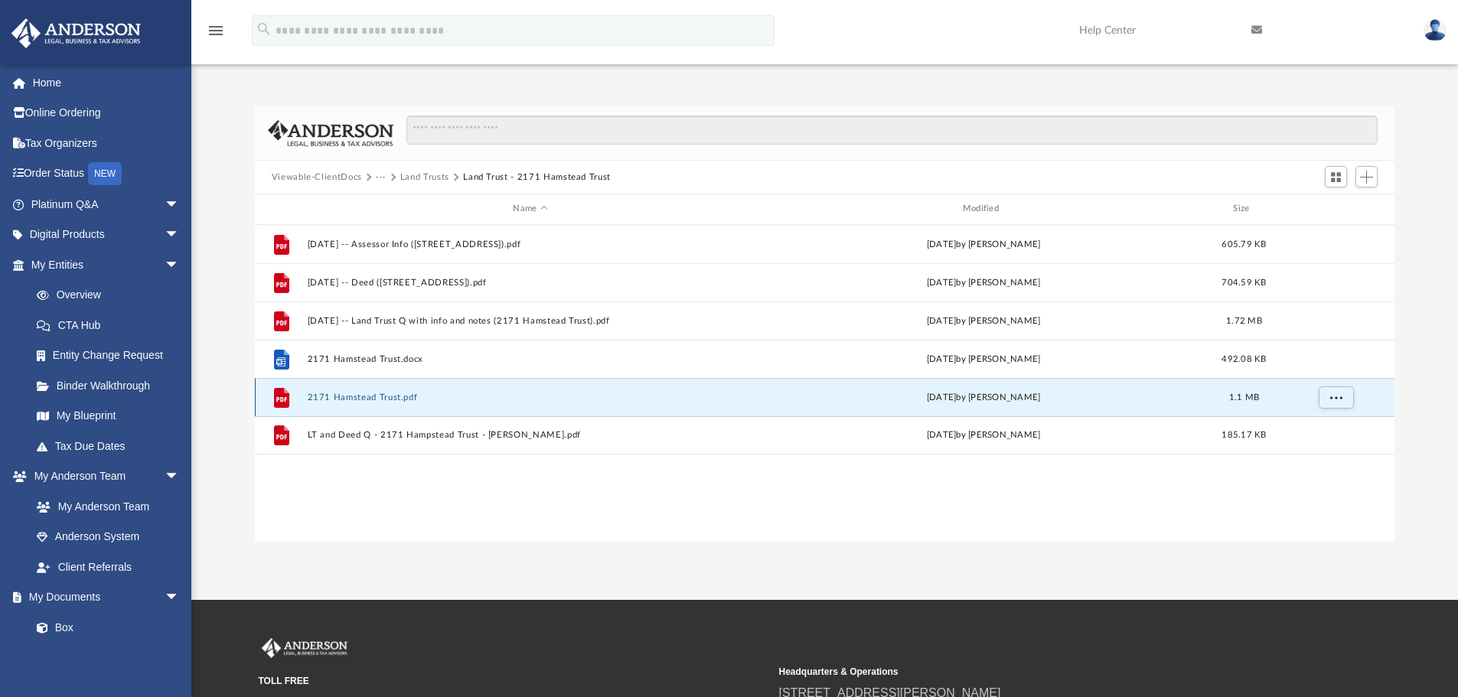
click at [371, 397] on button "2171 Hamstead Trust.pdf" at bounding box center [530, 398] width 446 height 10
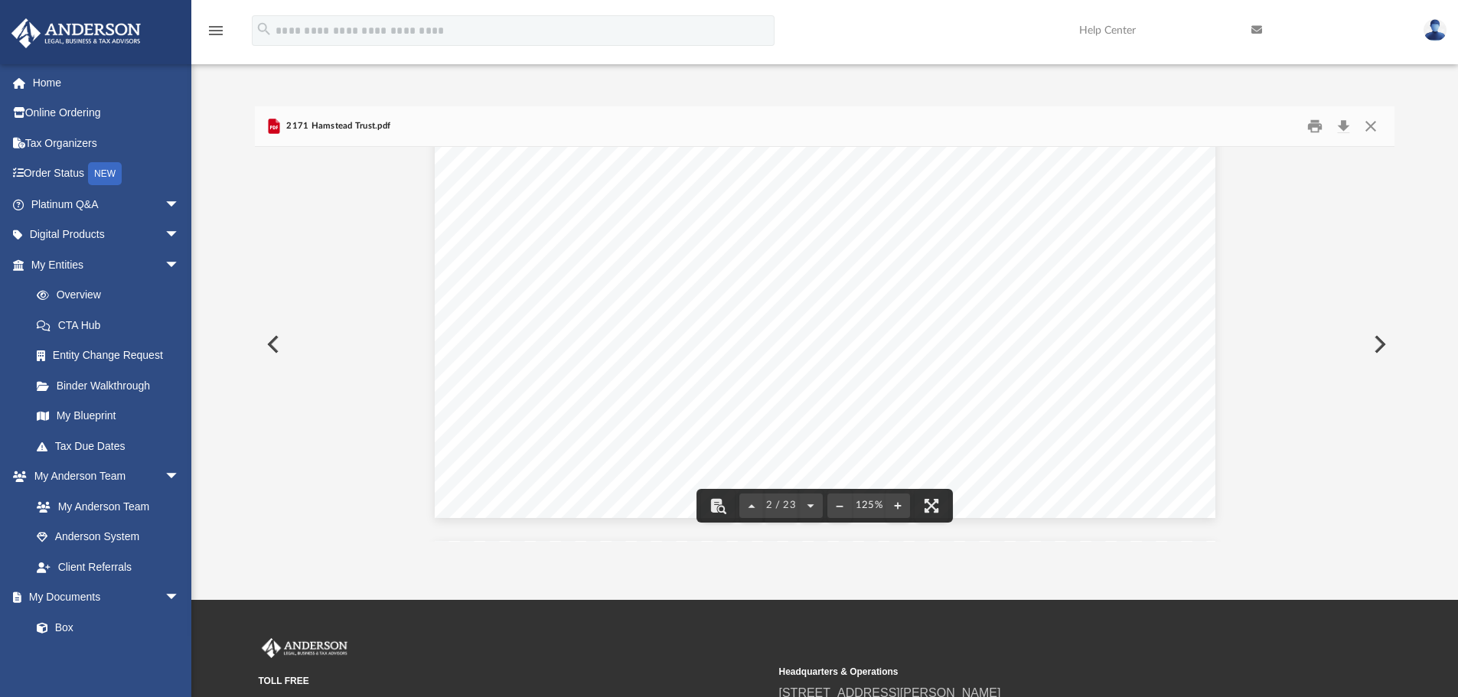
scroll to position [1684, 0]
click at [1343, 126] on button "Download" at bounding box center [1344, 127] width 28 height 24
click at [1373, 126] on button "Close" at bounding box center [1371, 127] width 28 height 24
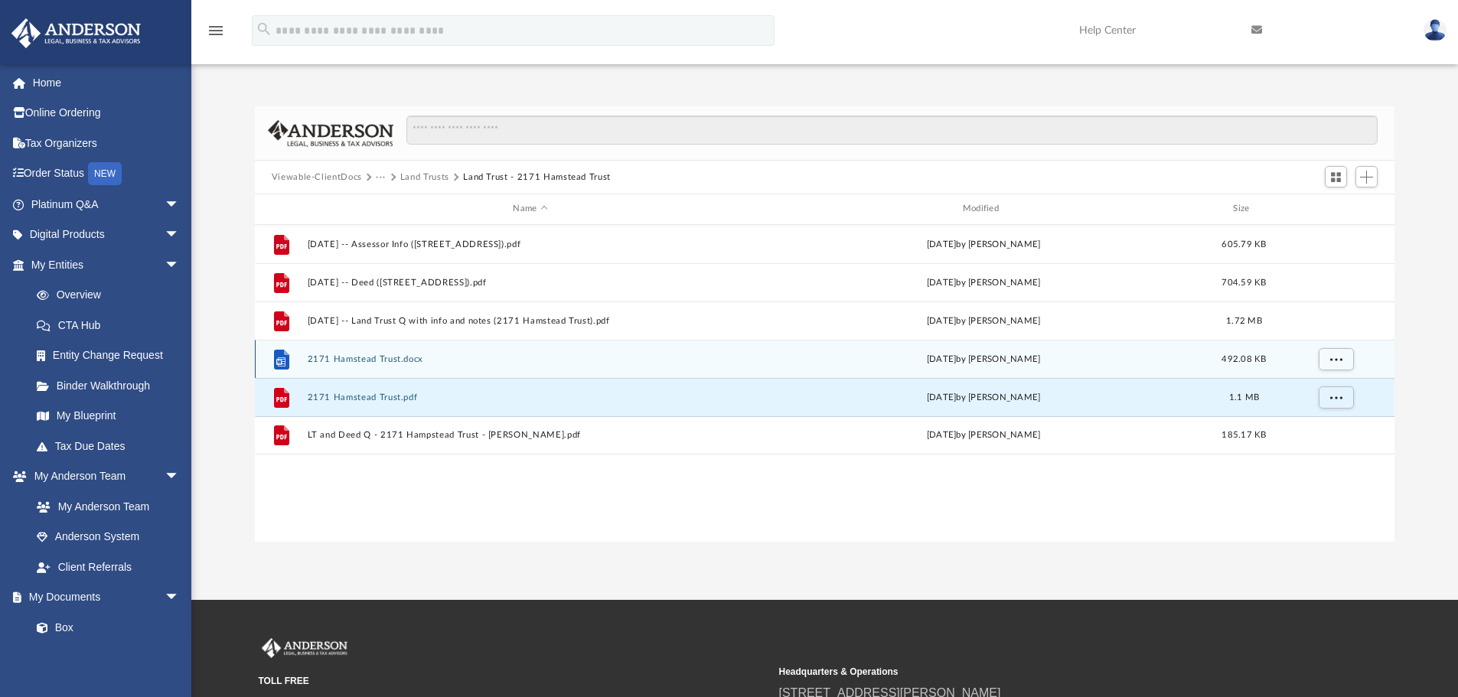
click at [391, 355] on button "2171 Hamstead Trust.docx" at bounding box center [530, 359] width 446 height 10
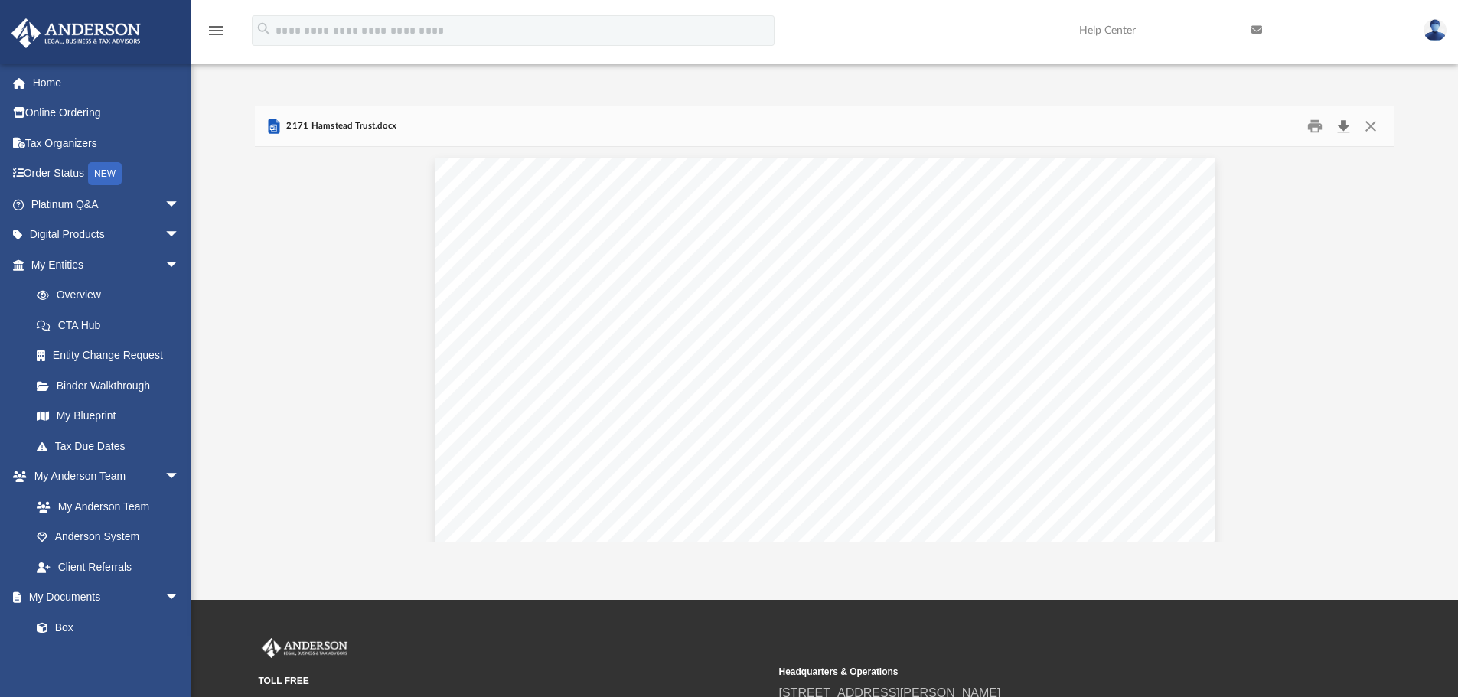
click at [1341, 122] on button "Download" at bounding box center [1344, 127] width 28 height 24
click at [1373, 125] on button "Close" at bounding box center [1371, 127] width 28 height 24
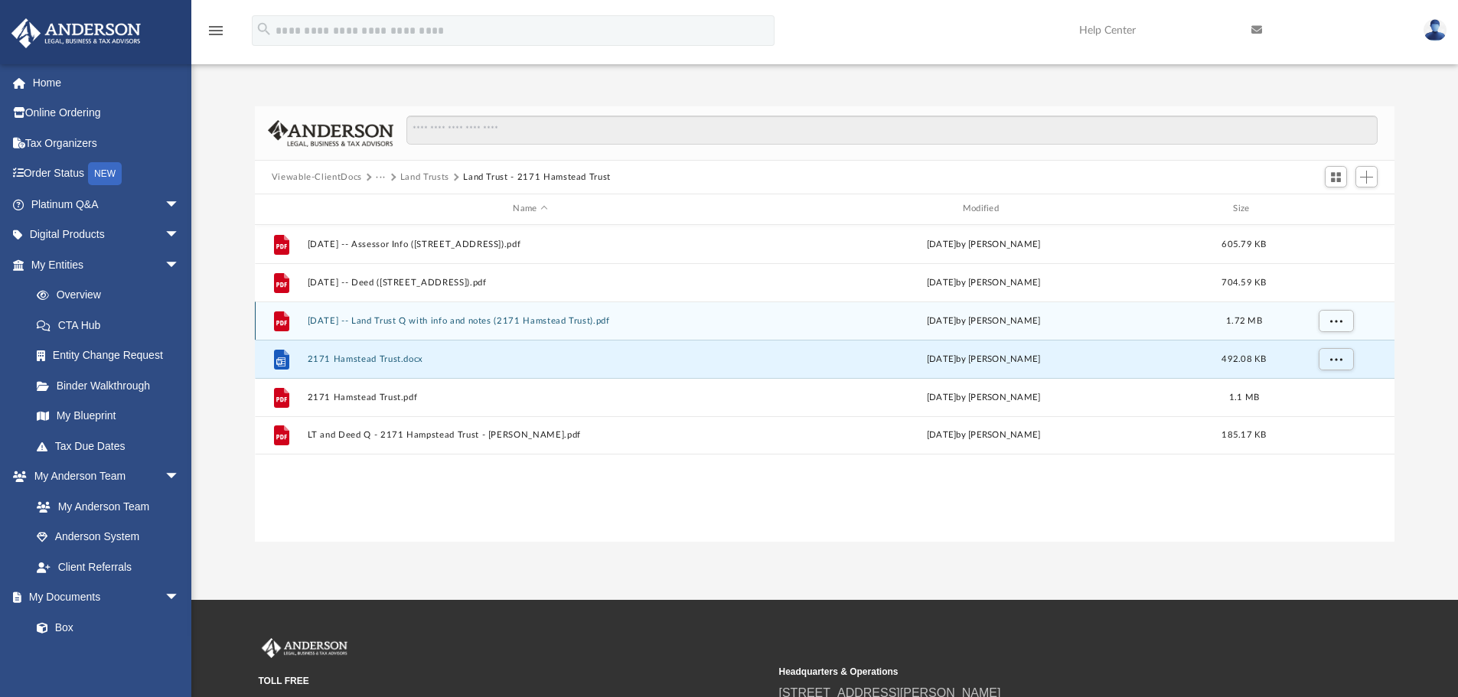
click at [527, 319] on button "2023.07.25 -- Land Trust Q with info and notes (2171 Hamstead Trust).pdf" at bounding box center [530, 321] width 446 height 10
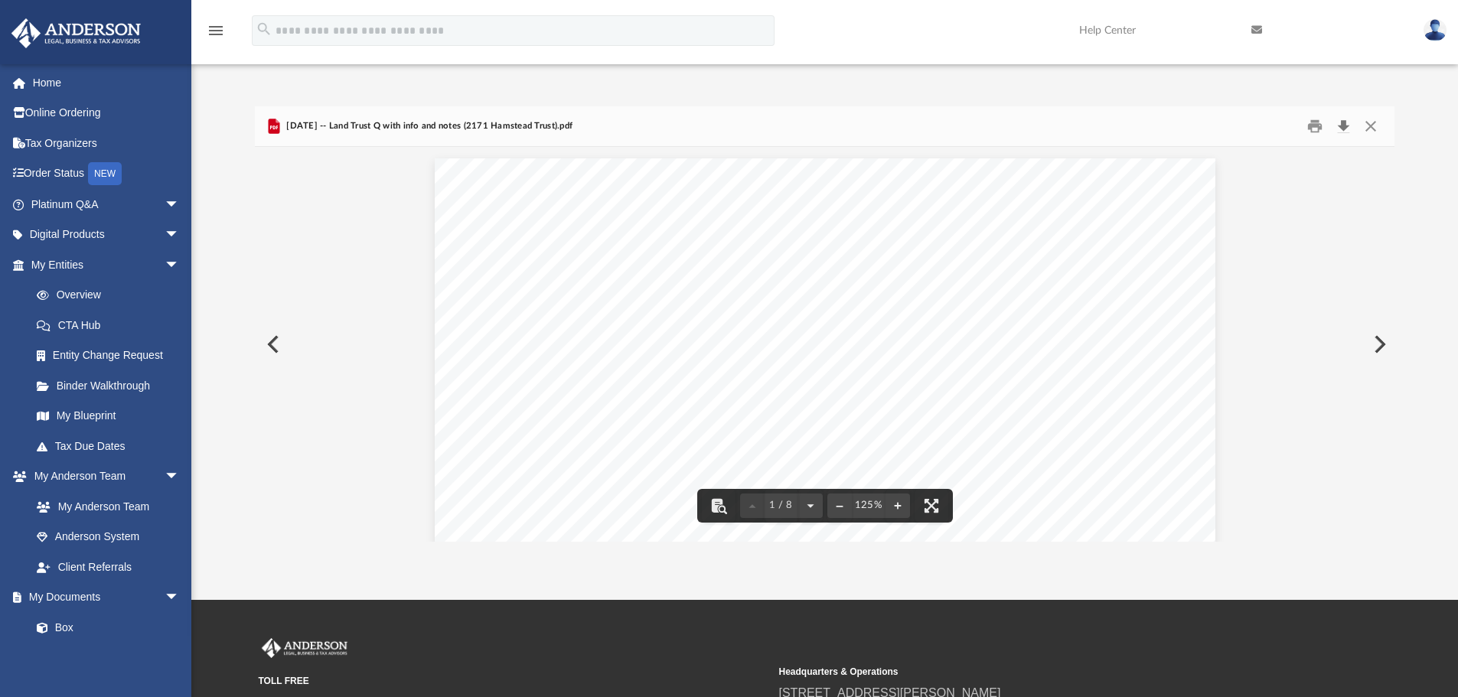
click at [1340, 127] on button "Download" at bounding box center [1344, 127] width 28 height 24
click at [1368, 127] on button "Close" at bounding box center [1371, 127] width 28 height 24
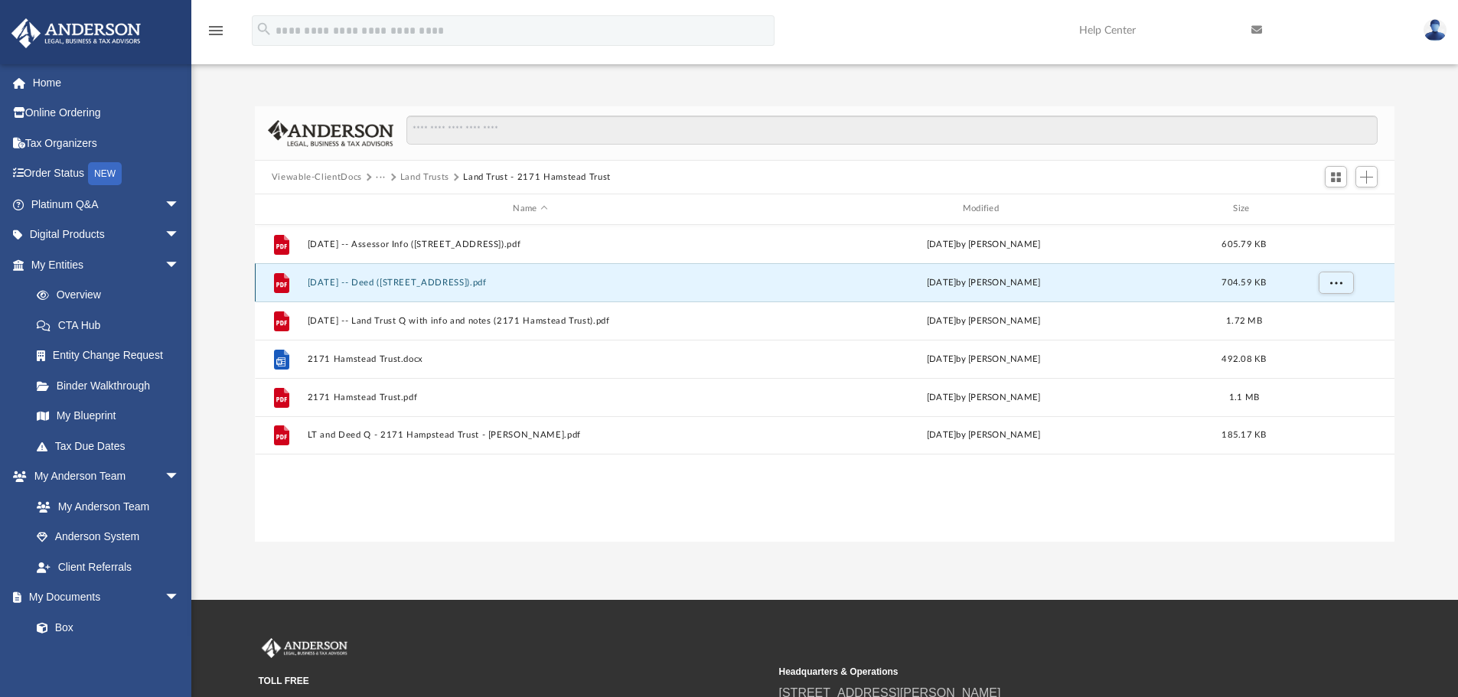
click at [451, 280] on button "2023.07.10 -- Deed (2171 Hamstead Court).pdf" at bounding box center [530, 283] width 446 height 10
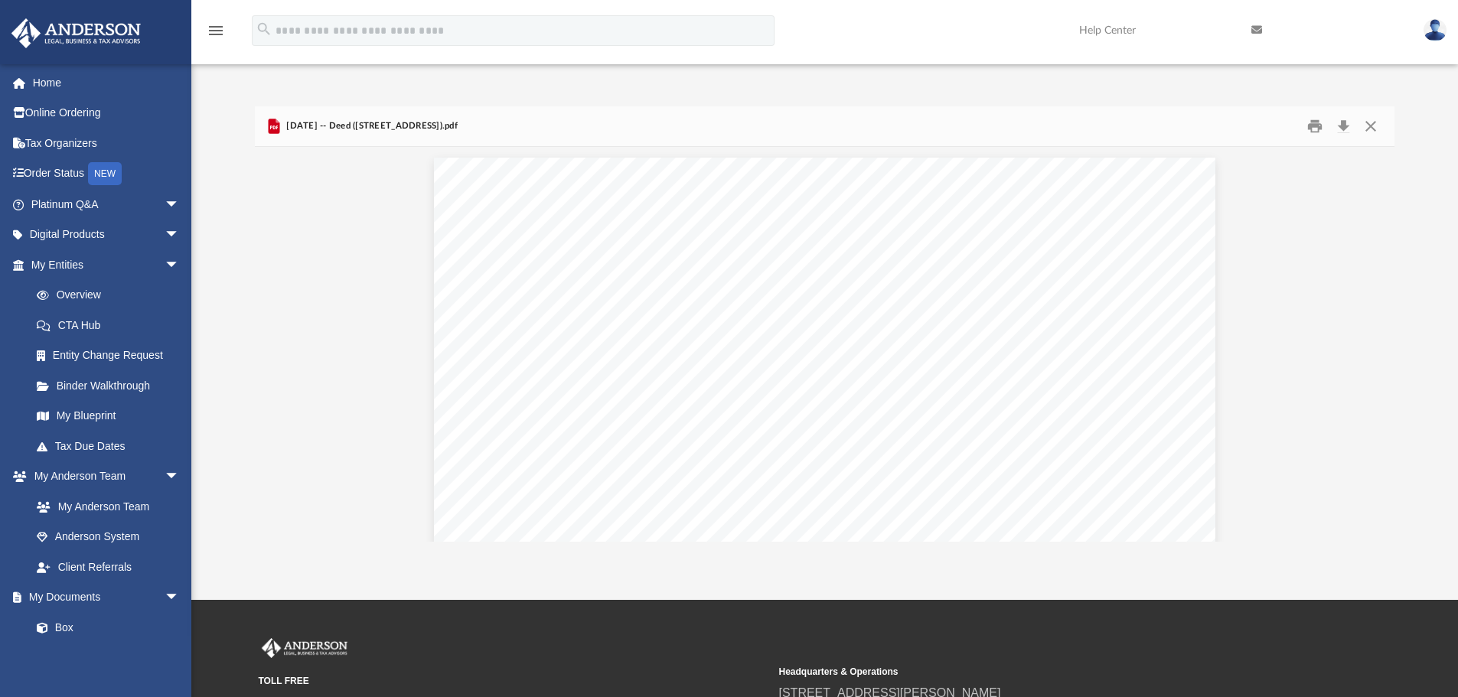
scroll to position [0, 0]
click at [1373, 126] on button "Close" at bounding box center [1371, 127] width 28 height 24
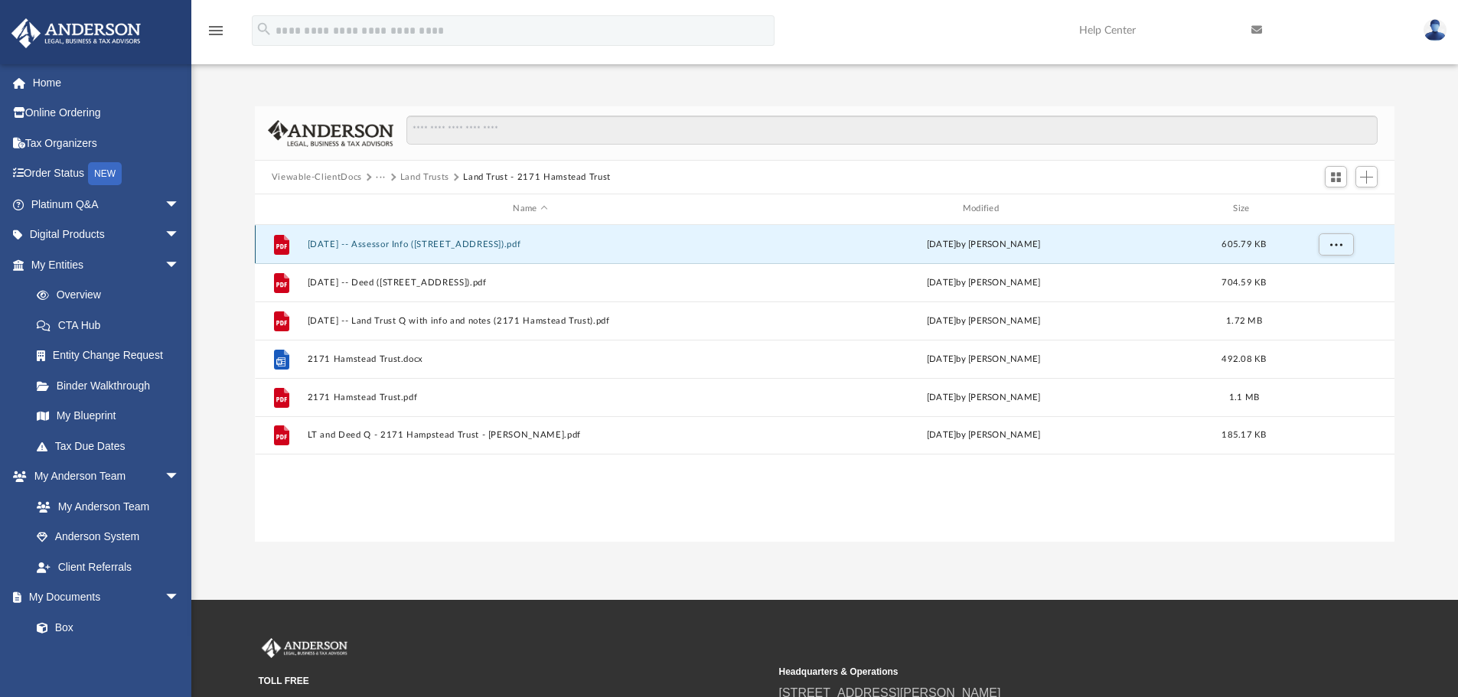
click at [477, 245] on button "2023.07.10 -- Assessor Info (2171 Hamstead Court).pdf" at bounding box center [530, 245] width 446 height 10
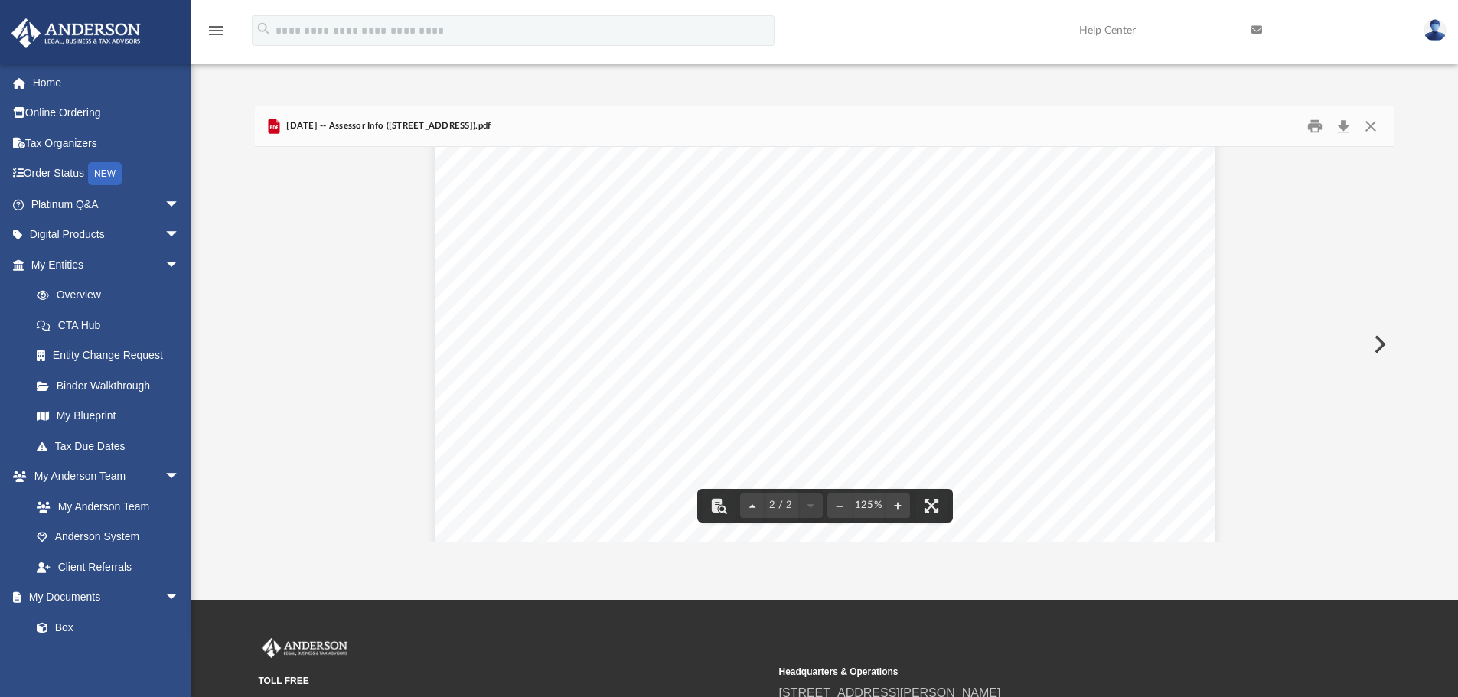
scroll to position [1455, 0]
click at [1344, 125] on button "Download" at bounding box center [1344, 127] width 28 height 24
click at [1370, 128] on button "Close" at bounding box center [1371, 127] width 28 height 24
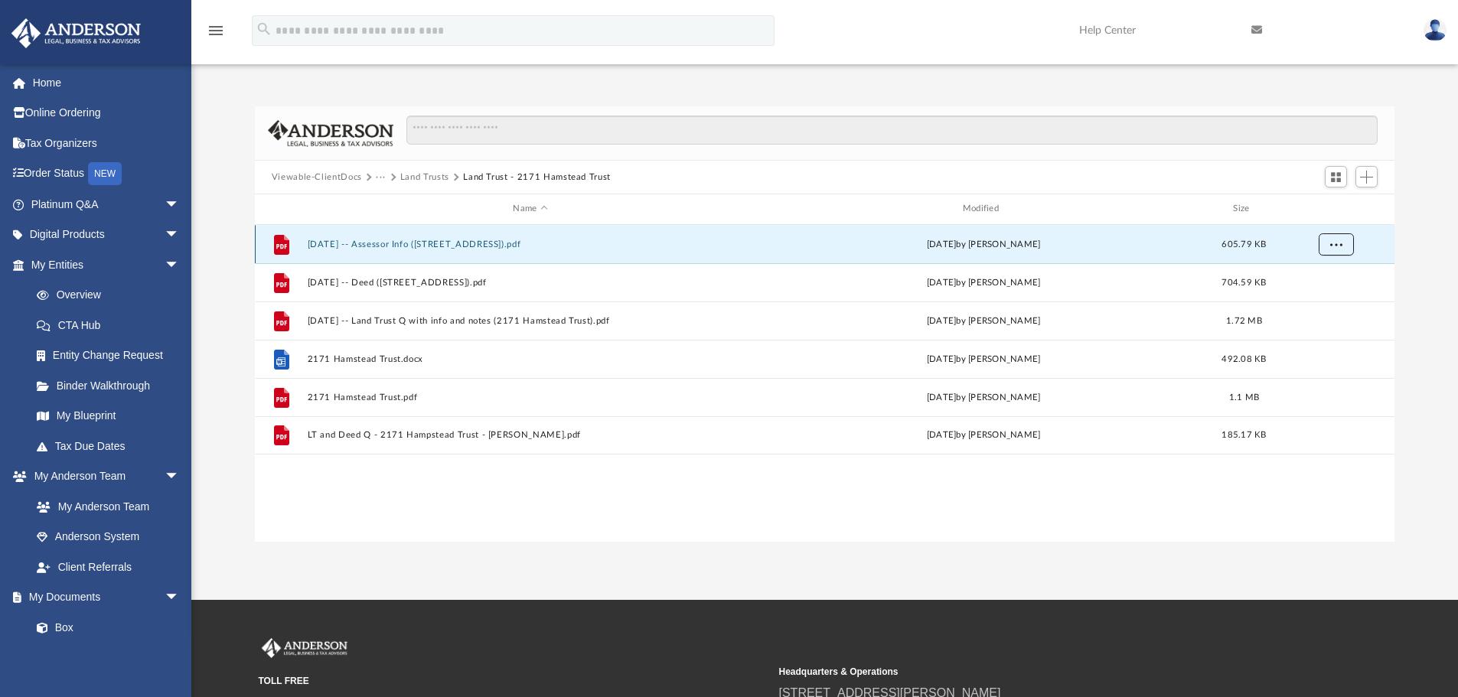
click at [1334, 240] on span "More options" at bounding box center [1336, 244] width 12 height 8
click at [1135, 570] on div "App alliancetaxnfinance@gmail.com Sign Out alliancetaxnfinance@gmail.com Home O…" at bounding box center [729, 300] width 1458 height 600
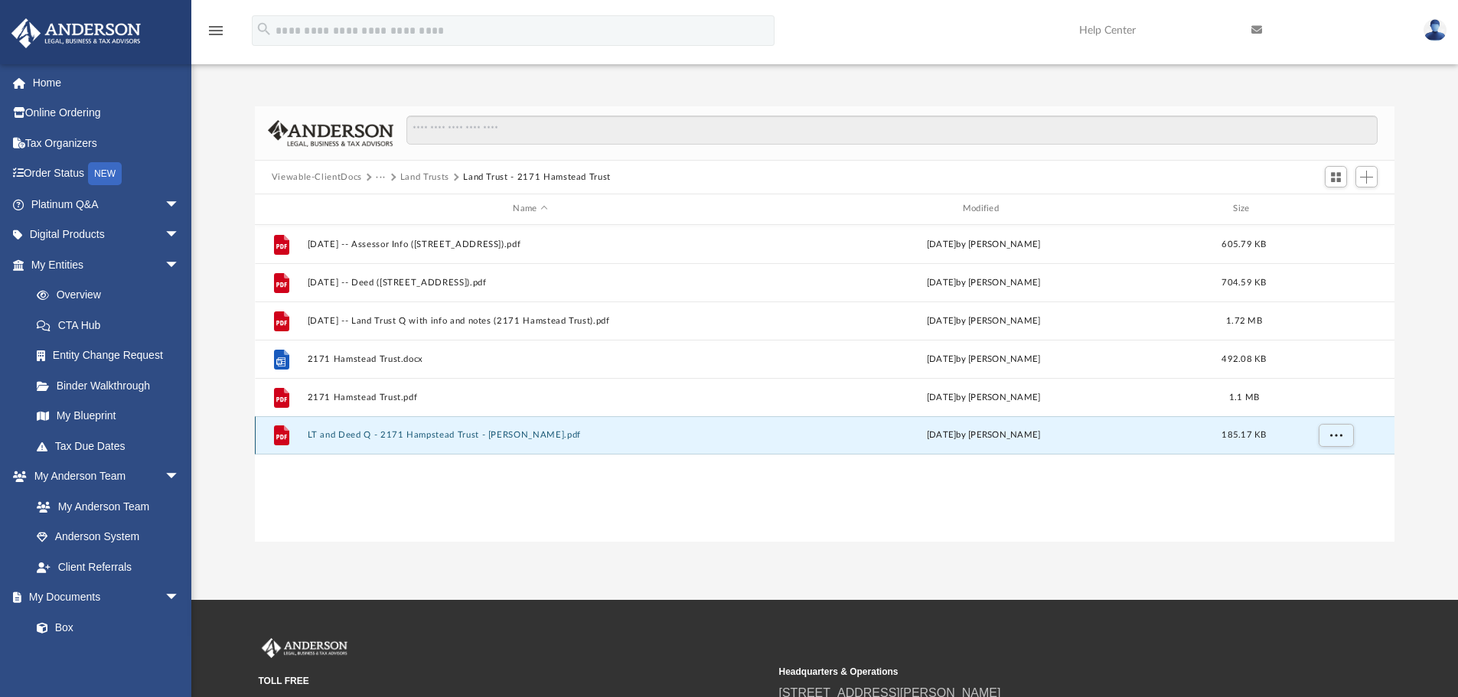
click at [610, 433] on button "LT and Deed Q - 2171 Hampstead Trust - Doris Jones.pdf" at bounding box center [530, 435] width 446 height 10
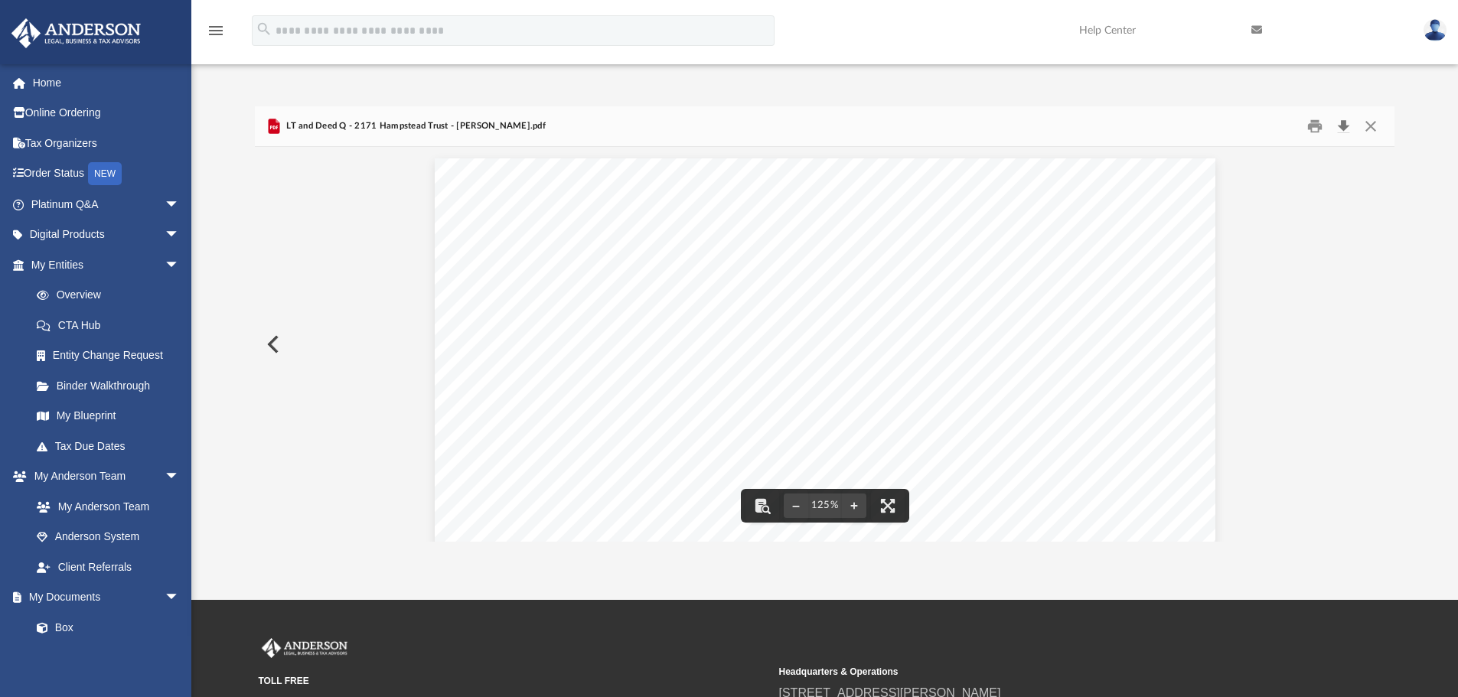
click at [1345, 123] on button "Download" at bounding box center [1344, 127] width 28 height 24
click at [1367, 125] on button "Close" at bounding box center [1371, 127] width 28 height 24
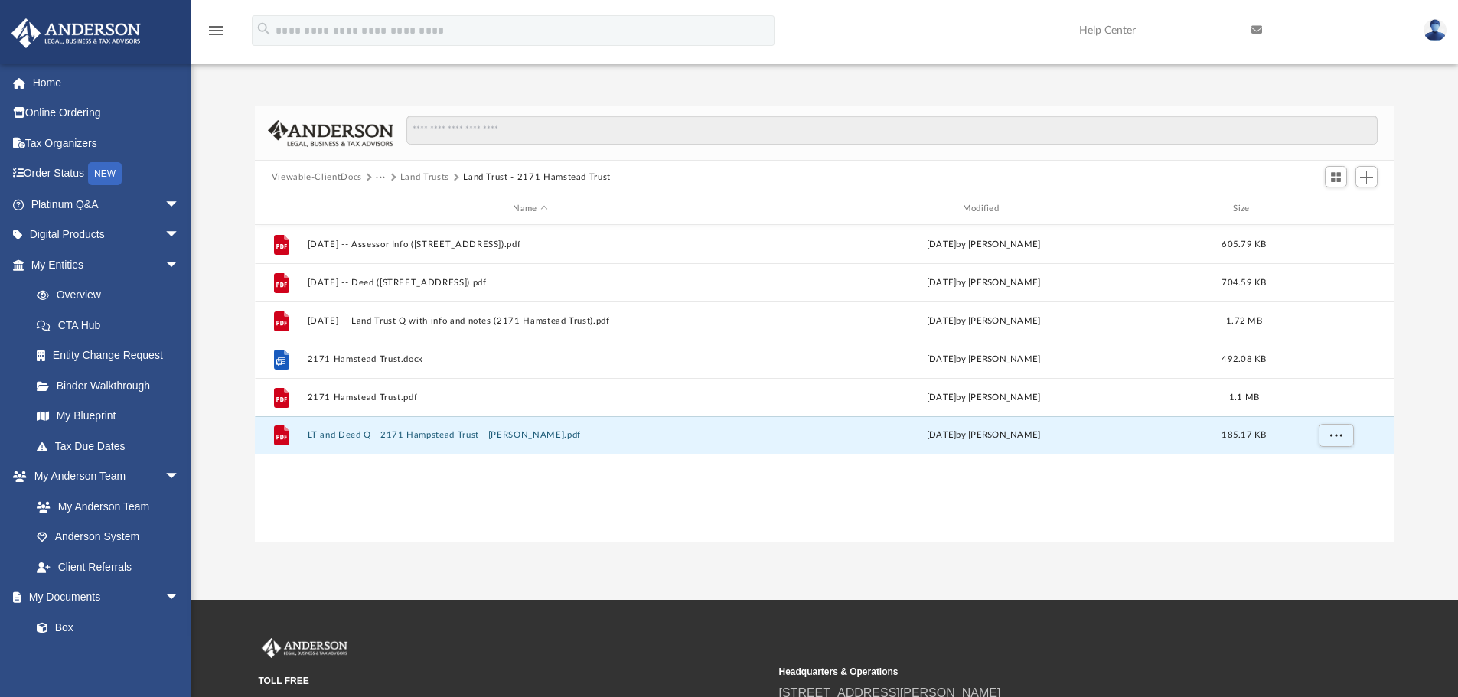
click at [1430, 27] on img at bounding box center [1435, 30] width 23 height 22
click at [1178, 139] on link "Logout" at bounding box center [1186, 133] width 153 height 31
